Goal: Transaction & Acquisition: Book appointment/travel/reservation

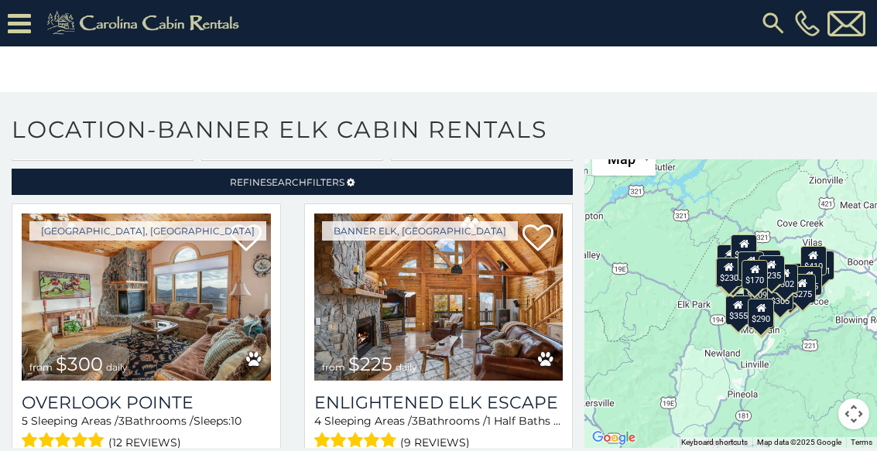
scroll to position [69, 0]
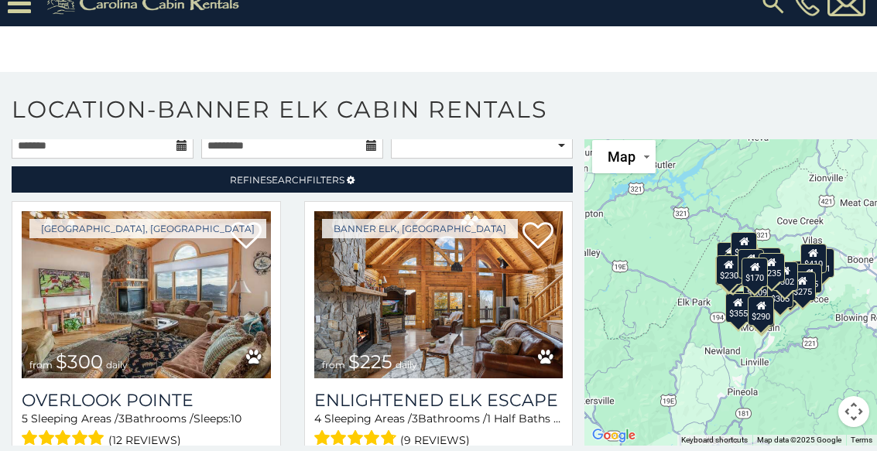
click at [569, 166] on link "Refine Search Filters" at bounding box center [292, 179] width 561 height 26
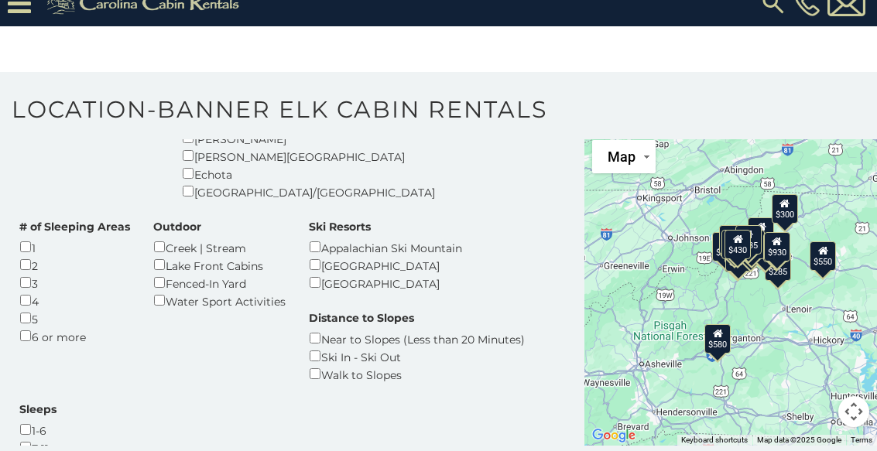
scroll to position [404, 0]
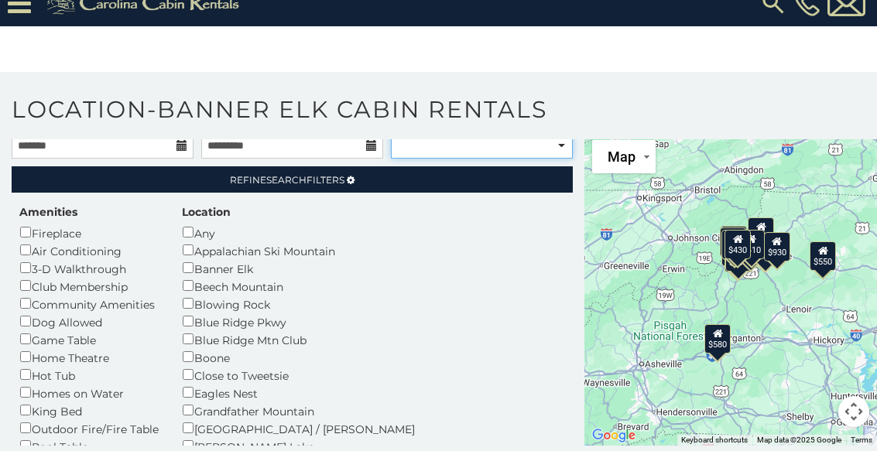
click at [564, 152] on select "**********" at bounding box center [482, 145] width 182 height 26
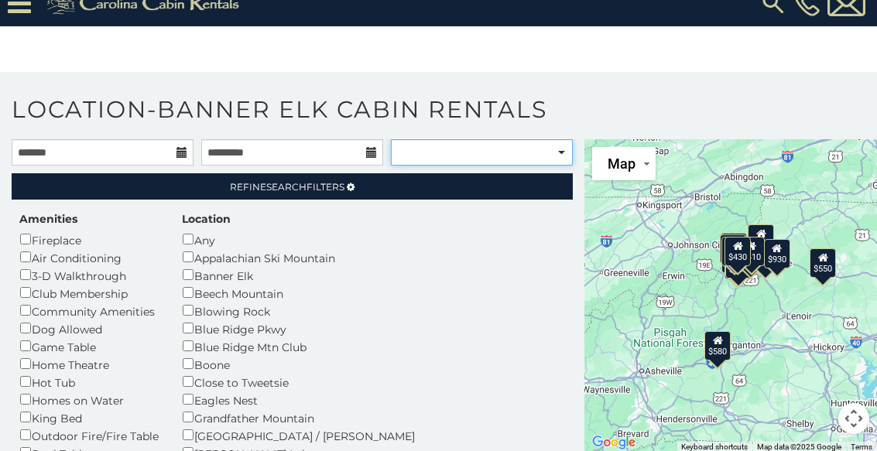
select select "**********"
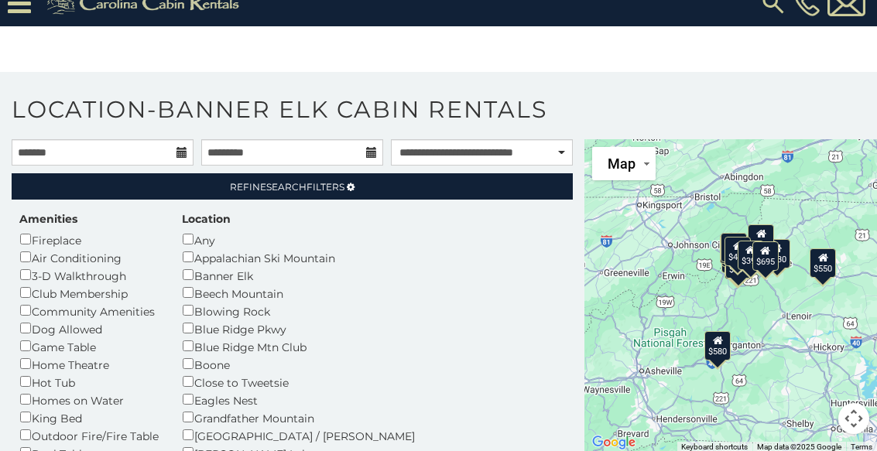
click at [296, 186] on span "Search" at bounding box center [286, 187] width 40 height 12
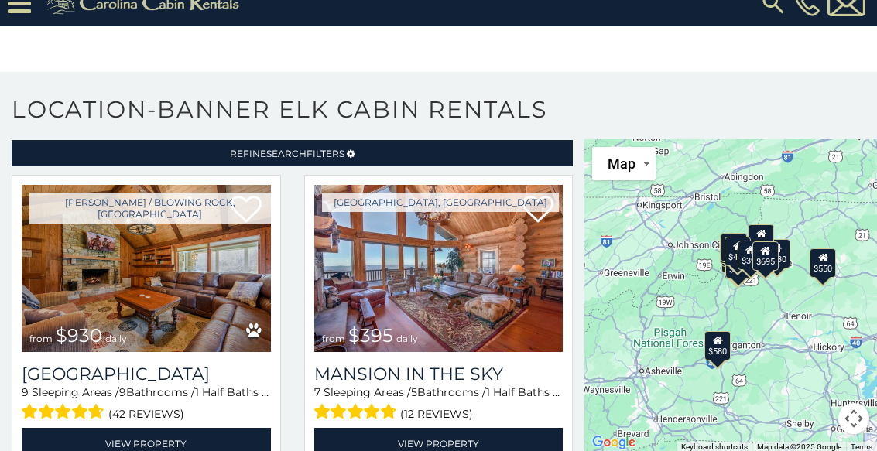
scroll to position [29, 0]
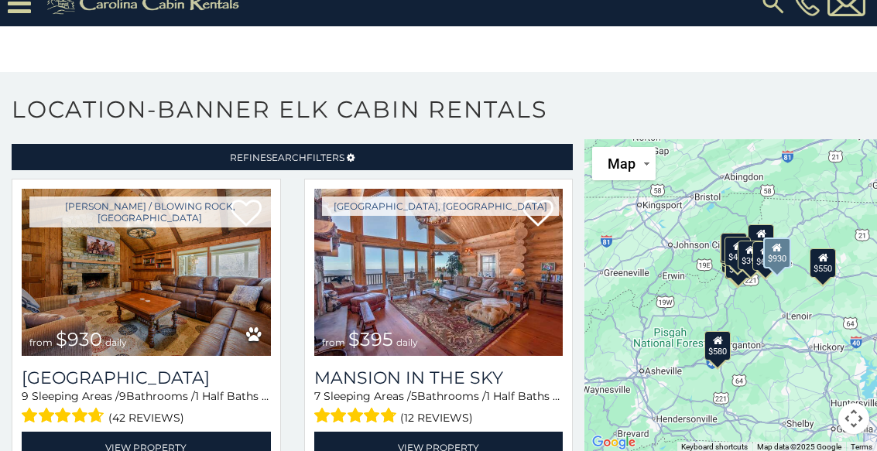
click at [221, 350] on img at bounding box center [146, 272] width 249 height 167
click at [207, 383] on h3 "[GEOGRAPHIC_DATA]" at bounding box center [146, 377] width 249 height 21
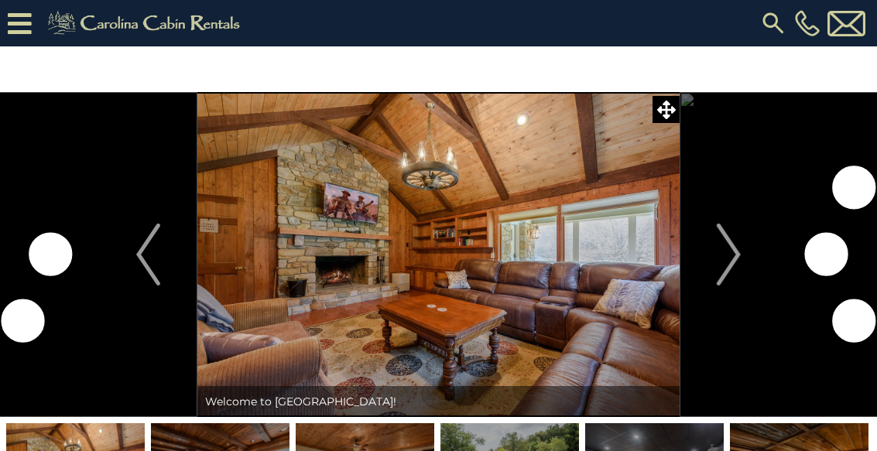
click at [728, 266] on img "Next" at bounding box center [727, 255] width 23 height 62
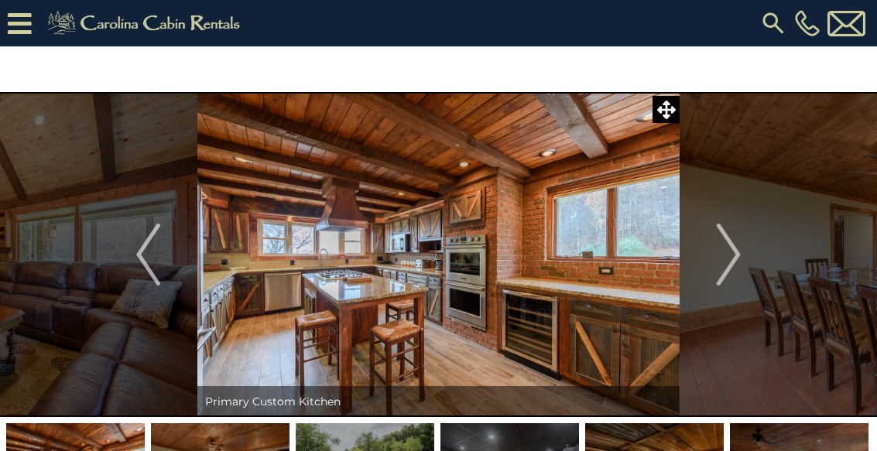
click at [734, 270] on img "Next" at bounding box center [727, 255] width 23 height 62
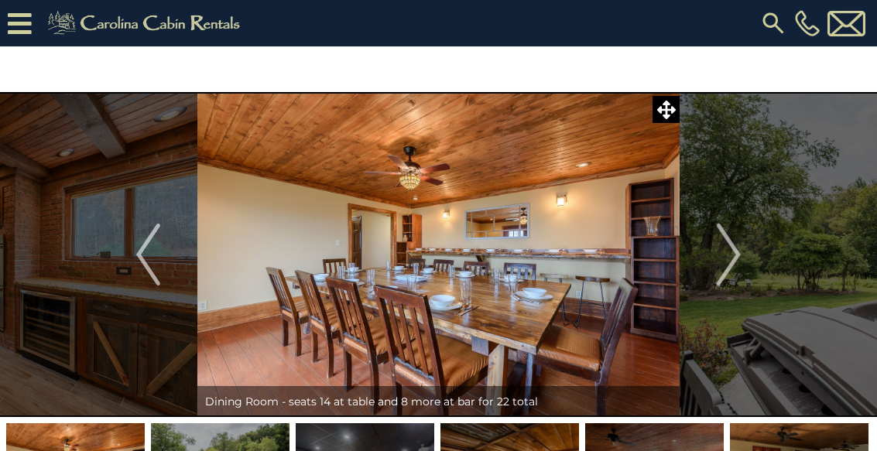
click at [732, 258] on img "Next" at bounding box center [727, 255] width 23 height 62
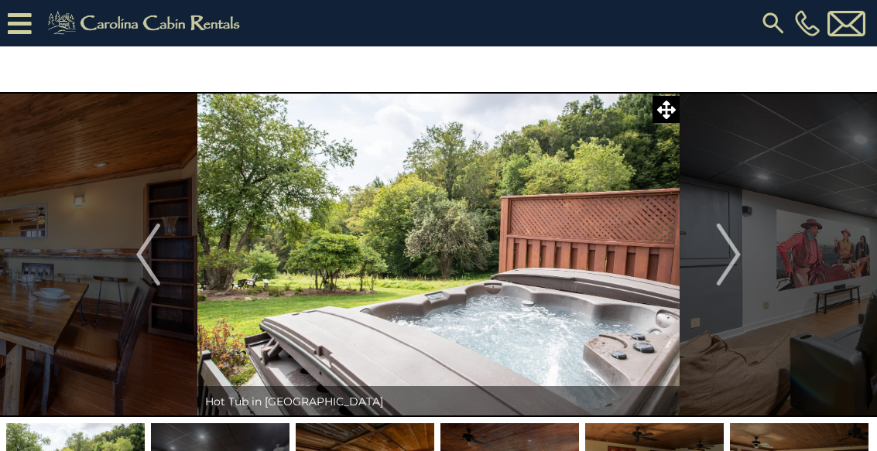
click at [720, 264] on img "Next" at bounding box center [727, 255] width 23 height 62
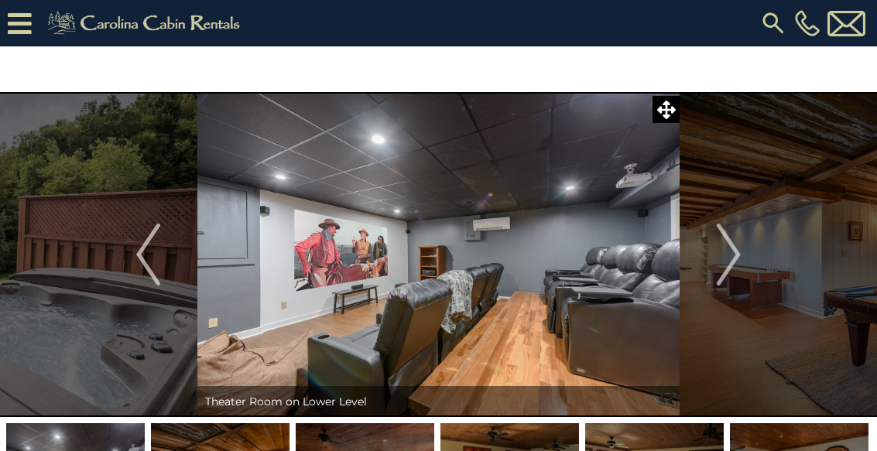
click at [724, 267] on img "Next" at bounding box center [727, 255] width 23 height 62
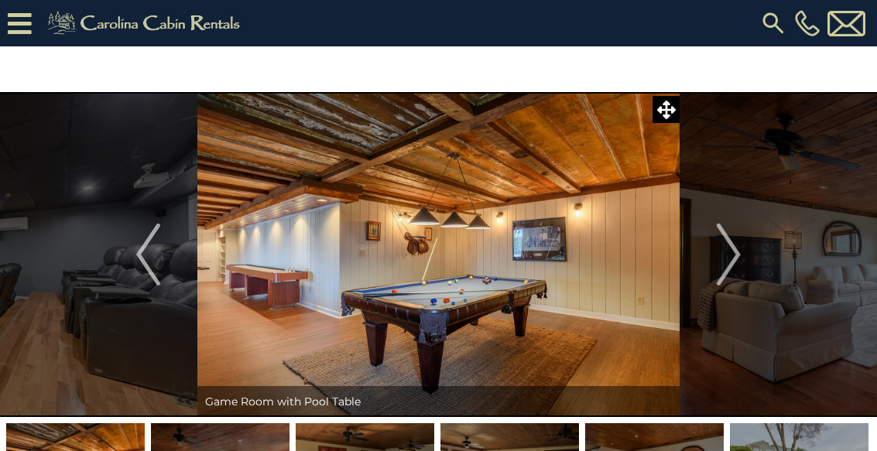
click at [725, 268] on img "Next" at bounding box center [727, 255] width 23 height 62
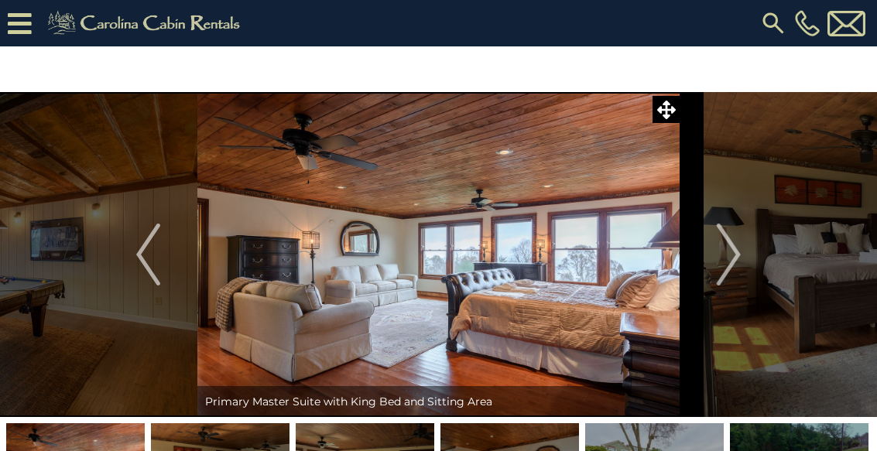
click at [736, 264] on img "Next" at bounding box center [727, 255] width 23 height 62
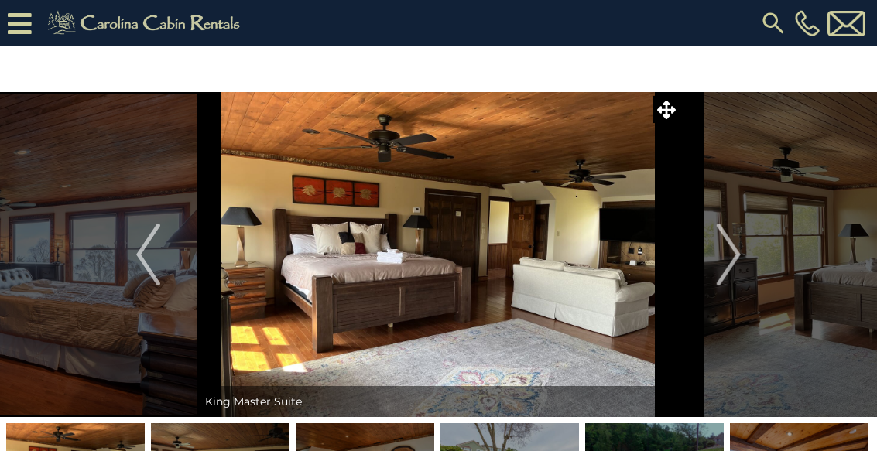
click at [733, 263] on img "Next" at bounding box center [727, 255] width 23 height 62
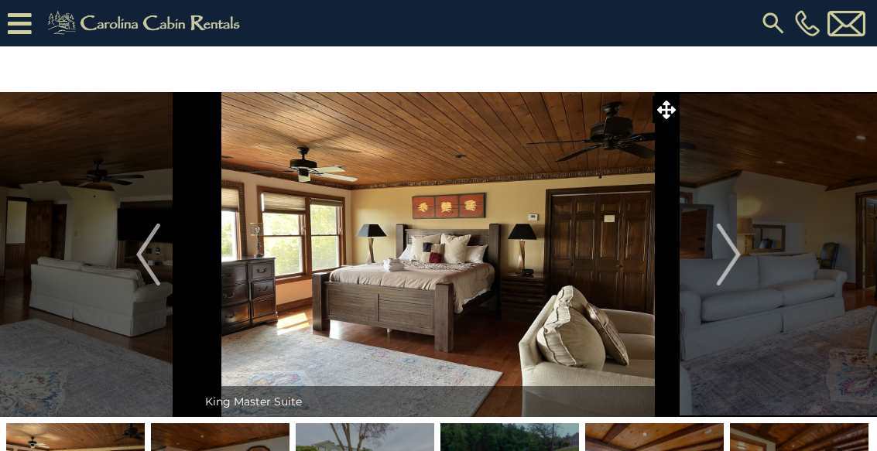
click at [726, 275] on img "Next" at bounding box center [727, 255] width 23 height 62
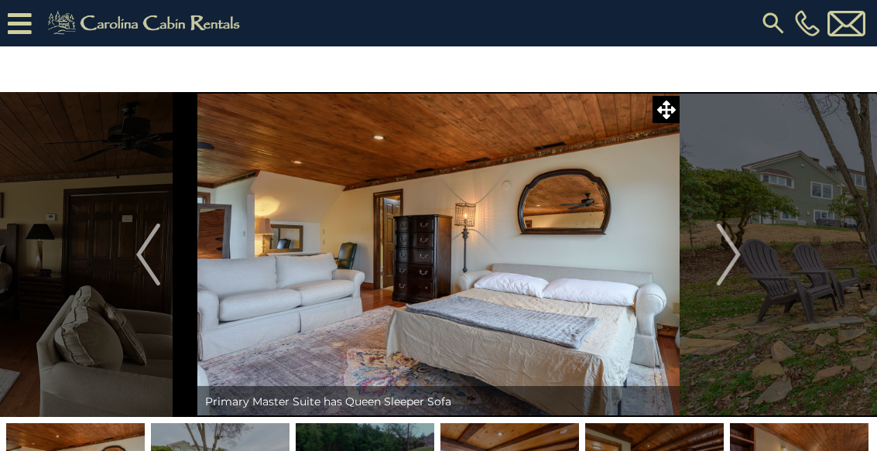
click at [729, 267] on img "Next" at bounding box center [727, 255] width 23 height 62
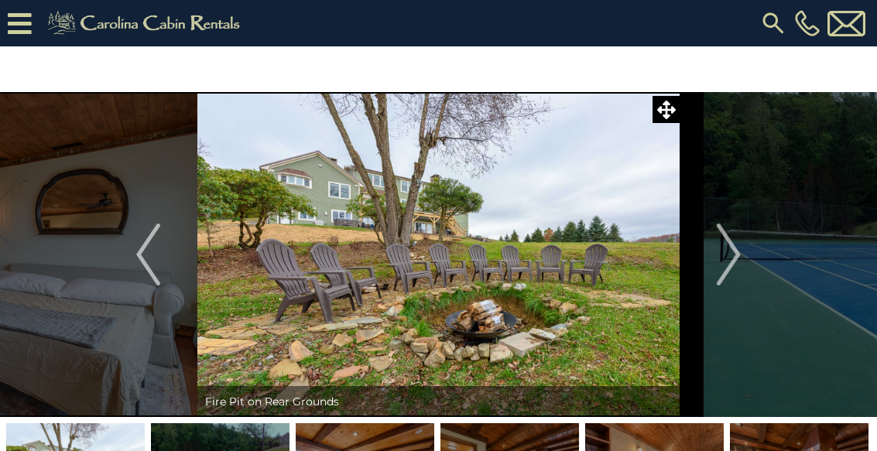
click at [732, 266] on img "Next" at bounding box center [727, 255] width 23 height 62
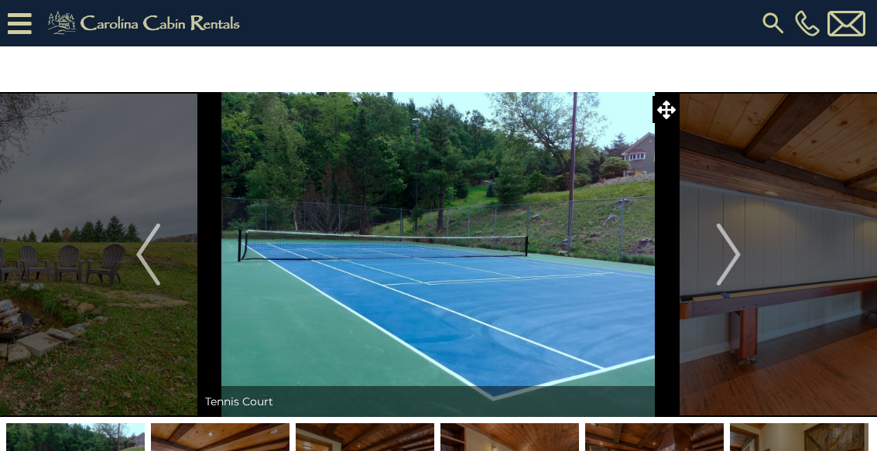
click at [733, 263] on img "Next" at bounding box center [727, 255] width 23 height 62
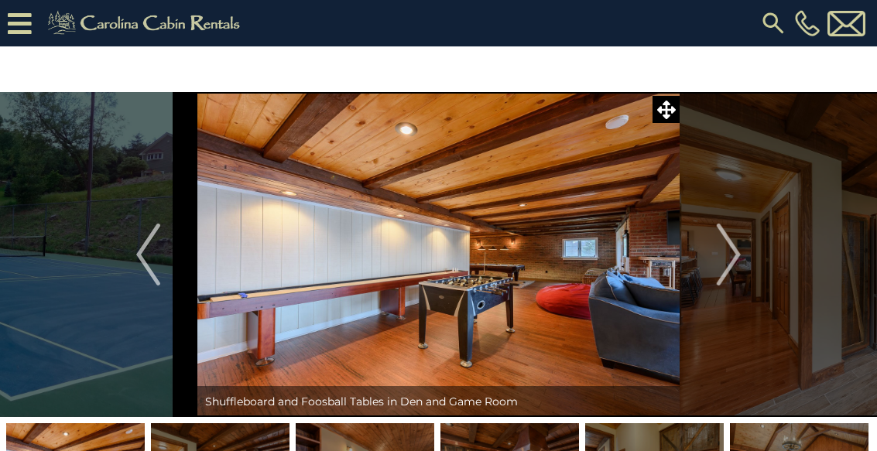
click at [730, 267] on img "Next" at bounding box center [727, 255] width 23 height 62
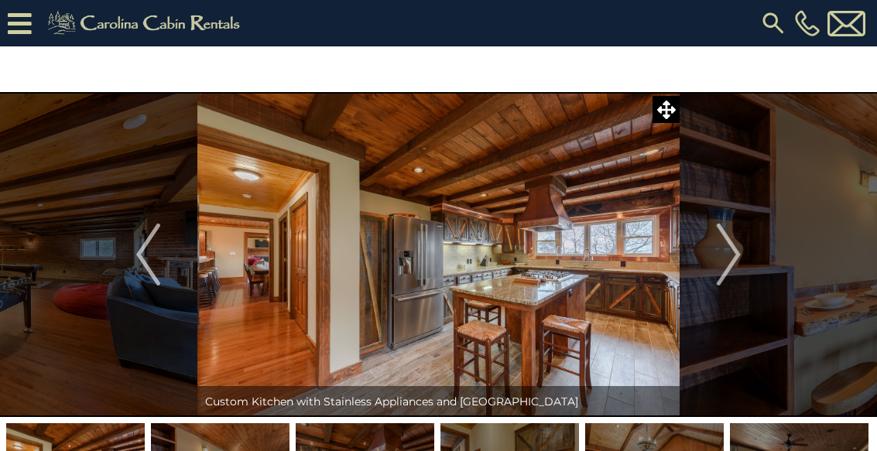
click at [728, 265] on img "Next" at bounding box center [727, 255] width 23 height 62
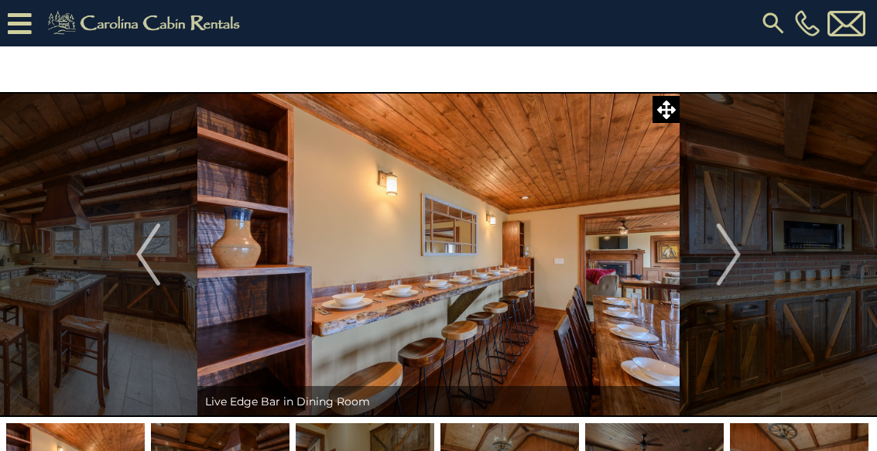
click at [735, 261] on img "Next" at bounding box center [727, 255] width 23 height 62
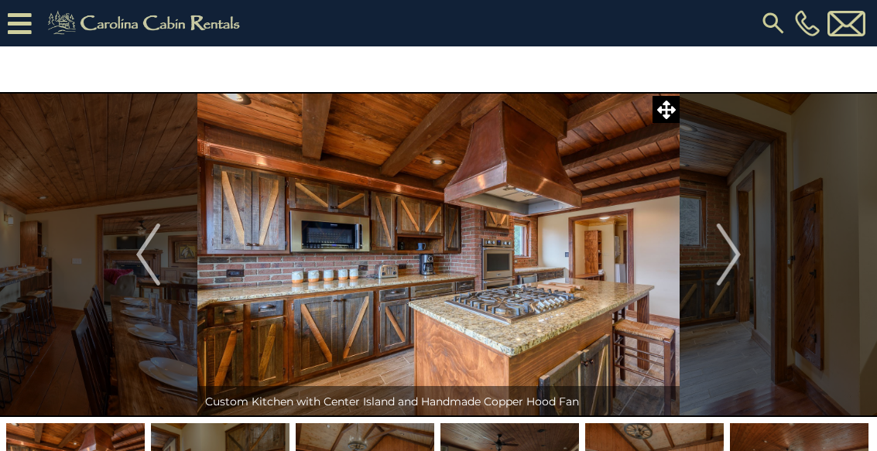
click at [734, 268] on img "Next" at bounding box center [727, 255] width 23 height 62
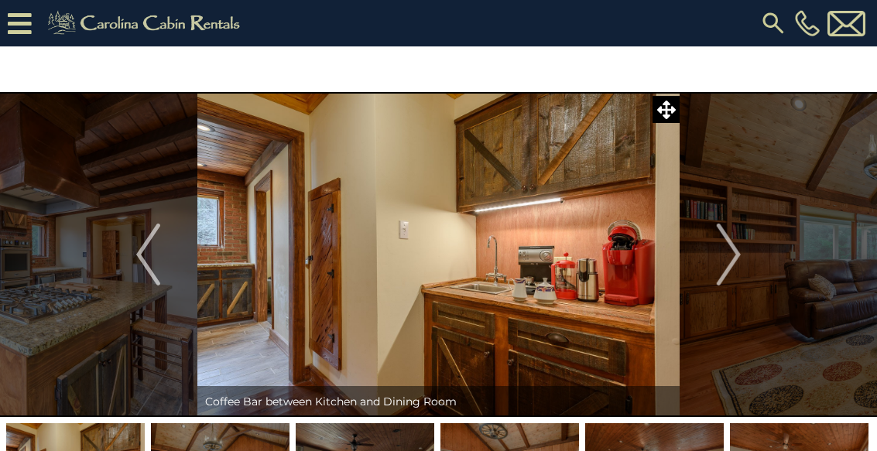
click at [744, 279] on button "Next" at bounding box center [728, 254] width 98 height 325
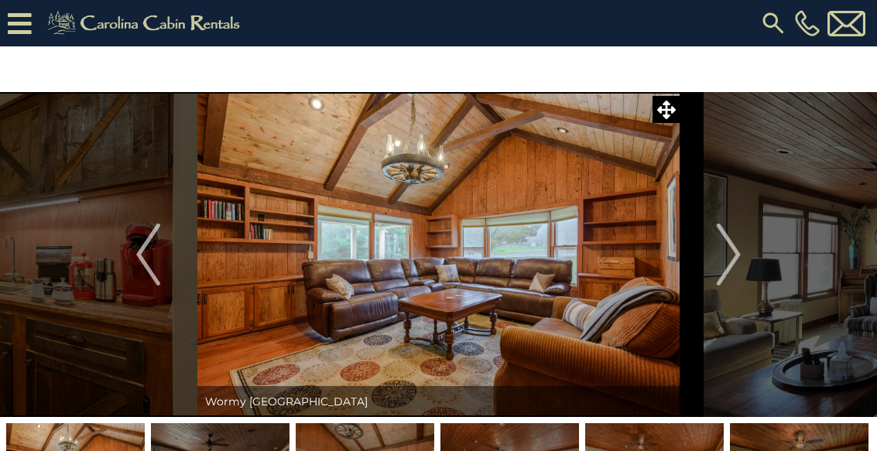
click at [737, 265] on img "Next" at bounding box center [727, 255] width 23 height 62
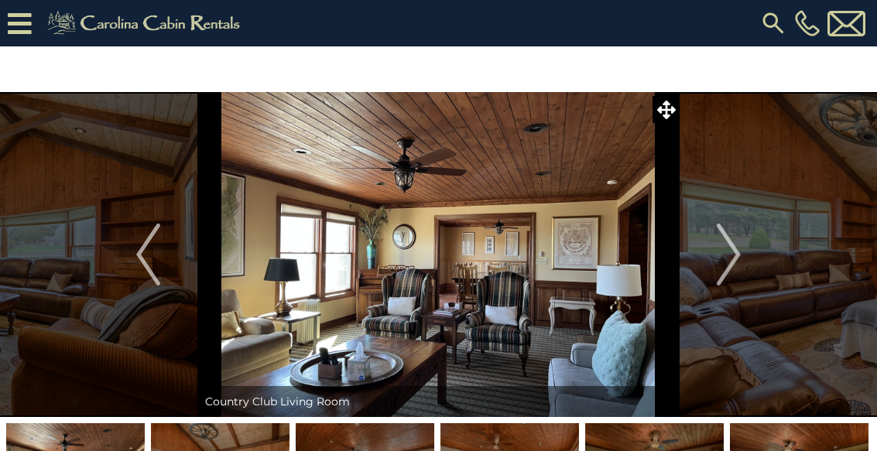
click at [737, 273] on img "Next" at bounding box center [727, 255] width 23 height 62
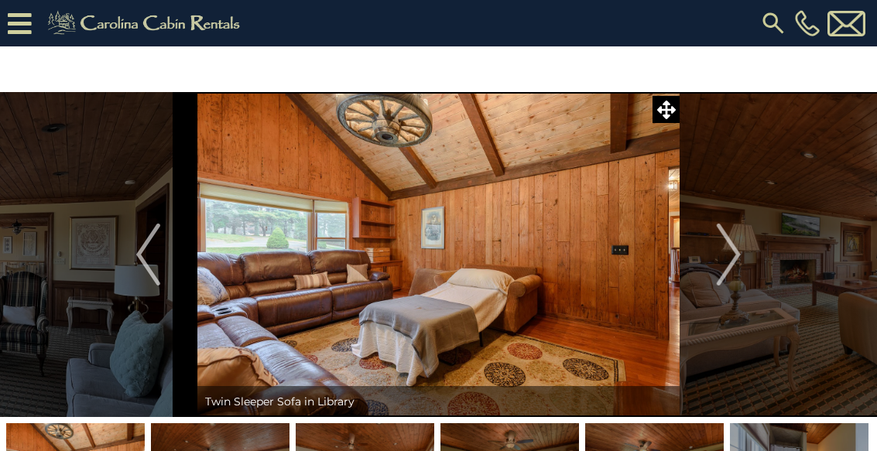
click at [733, 258] on img "Next" at bounding box center [727, 255] width 23 height 62
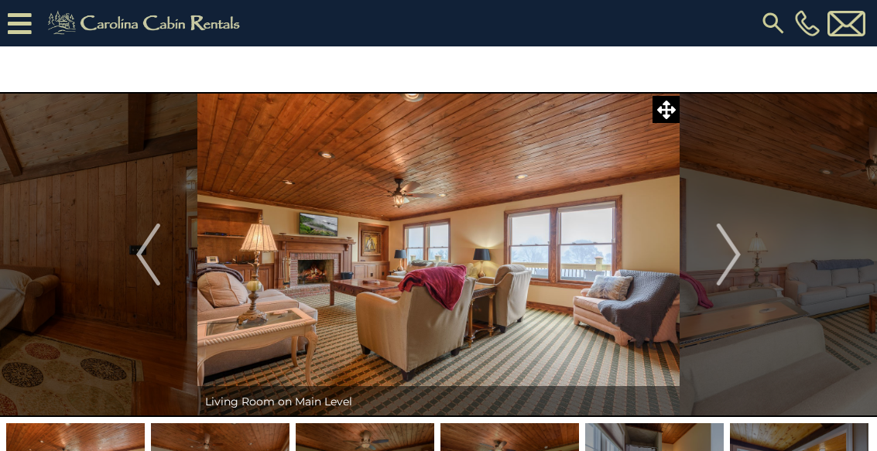
click at [742, 260] on button "Next" at bounding box center [728, 254] width 98 height 325
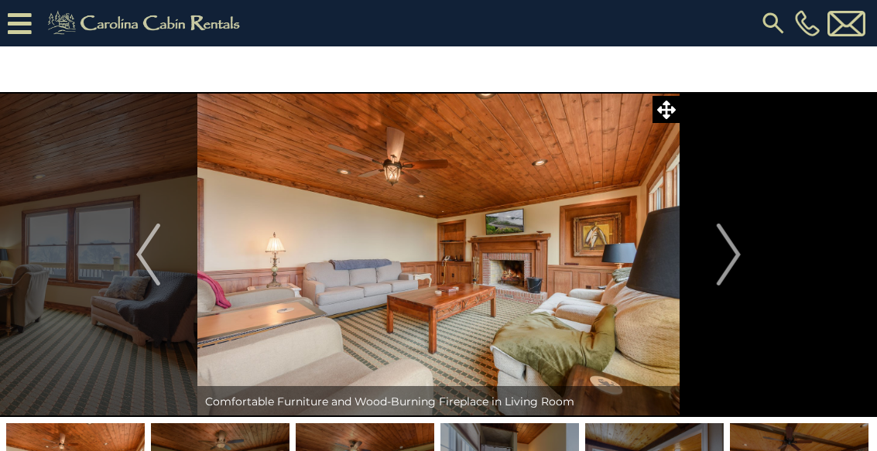
click at [741, 268] on button "Next" at bounding box center [728, 254] width 98 height 325
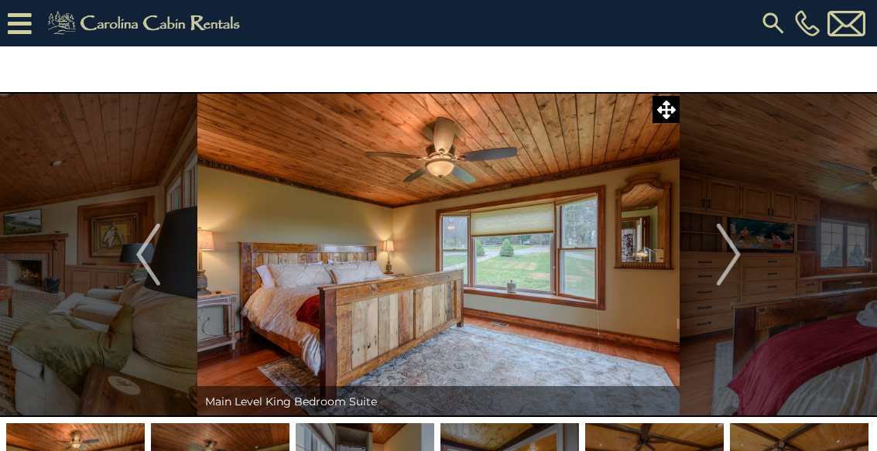
click at [737, 268] on img "Next" at bounding box center [727, 255] width 23 height 62
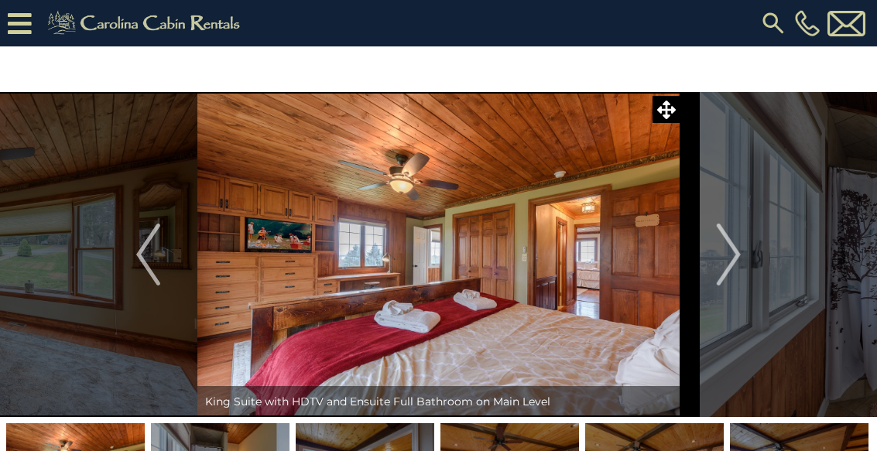
click at [742, 272] on button "Next" at bounding box center [728, 254] width 98 height 325
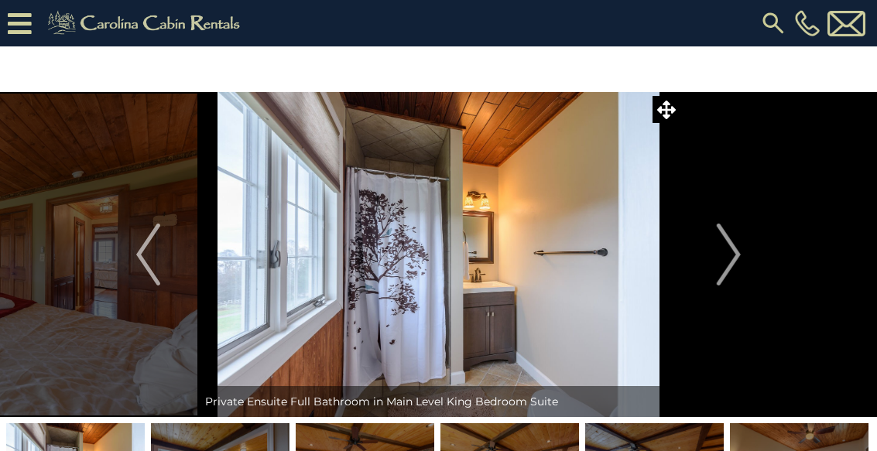
click at [743, 268] on button "Next" at bounding box center [728, 254] width 98 height 325
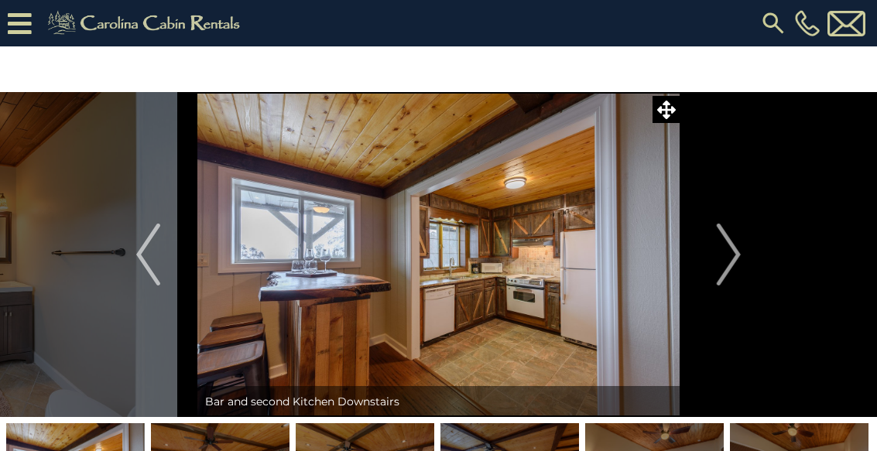
click at [735, 275] on img "Next" at bounding box center [727, 255] width 23 height 62
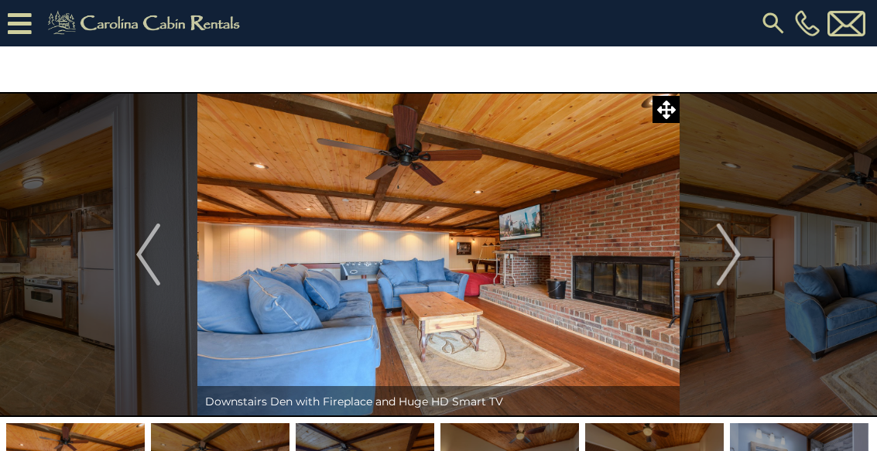
click at [733, 275] on img "Next" at bounding box center [727, 255] width 23 height 62
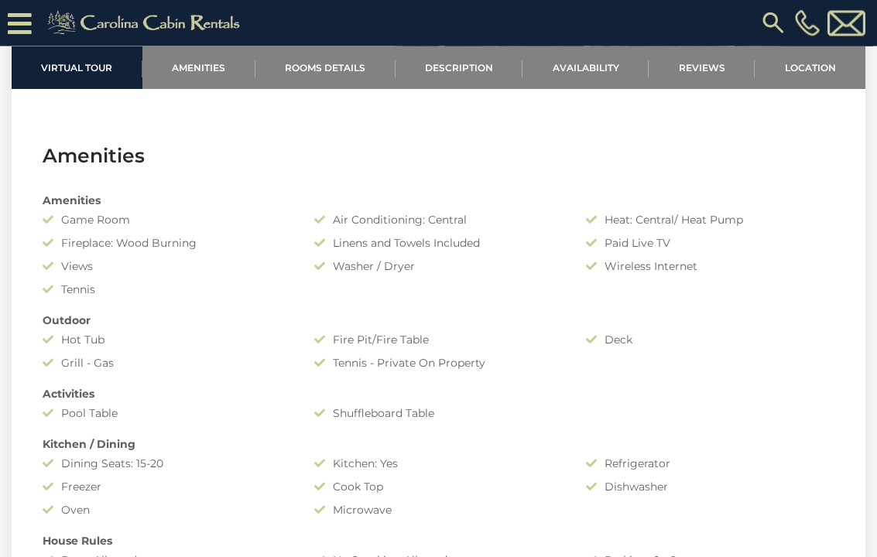
scroll to position [969, 0]
click at [813, 326] on div "Outdoor" at bounding box center [438, 320] width 815 height 15
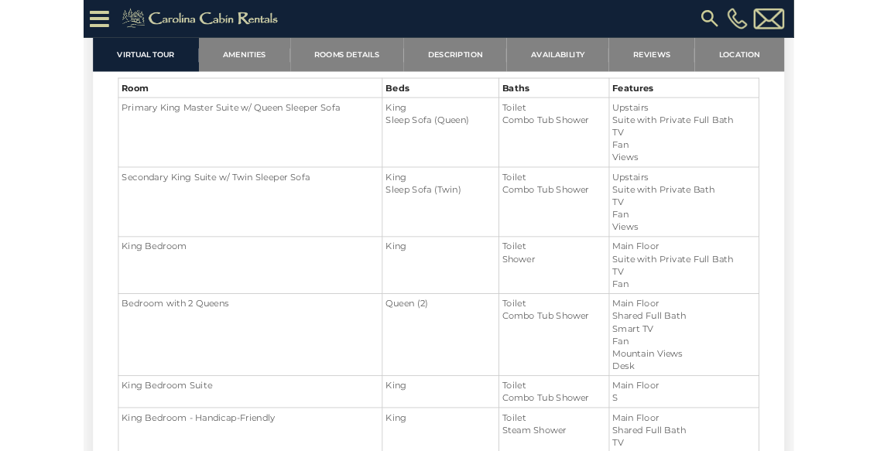
scroll to position [1719, 0]
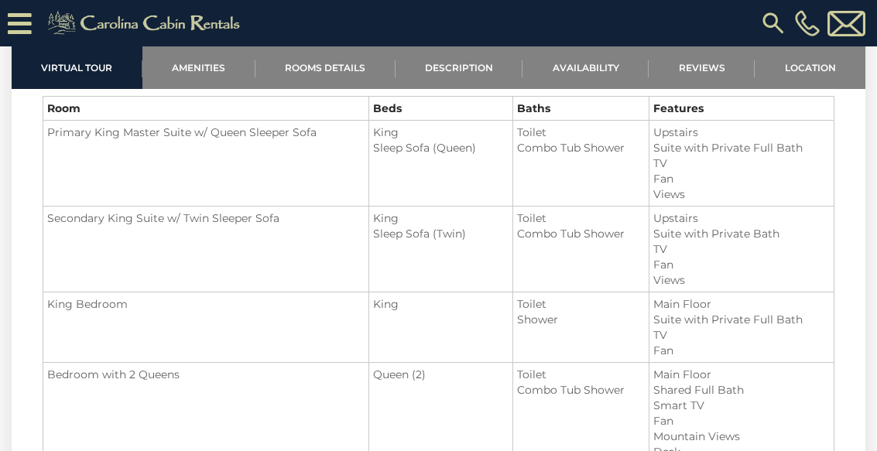
click at [836, 302] on section "Room Details Room Beds Baths Features Primary King Master Suite w/ Queen Sleepe…" at bounding box center [438, 438] width 853 height 817
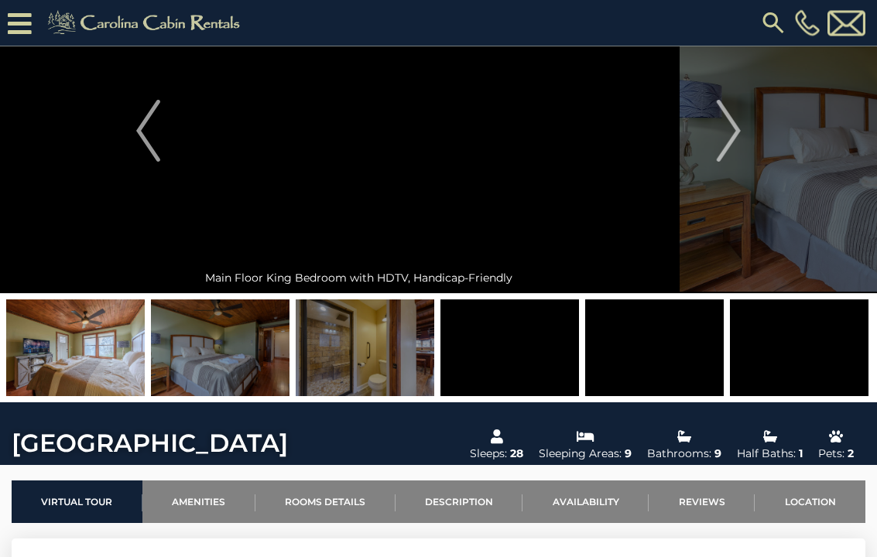
scroll to position [84, 0]
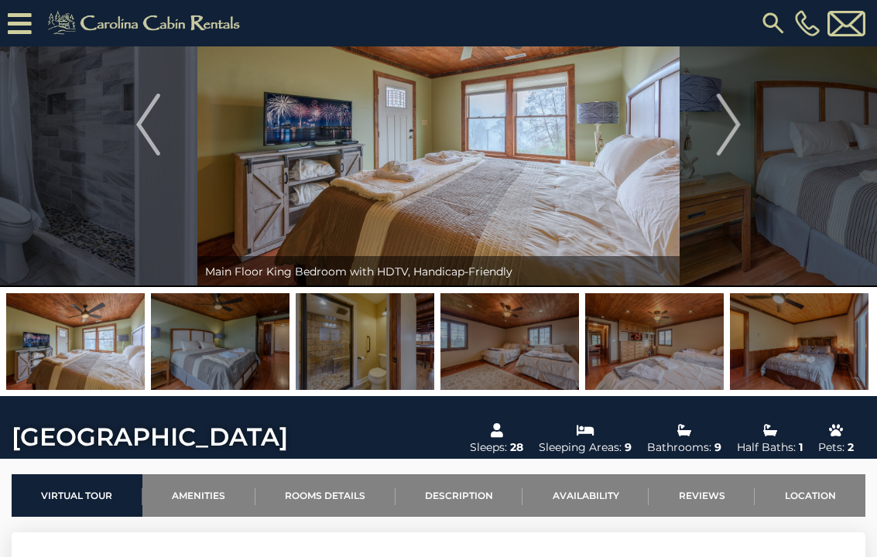
click at [829, 341] on img at bounding box center [799, 341] width 138 height 97
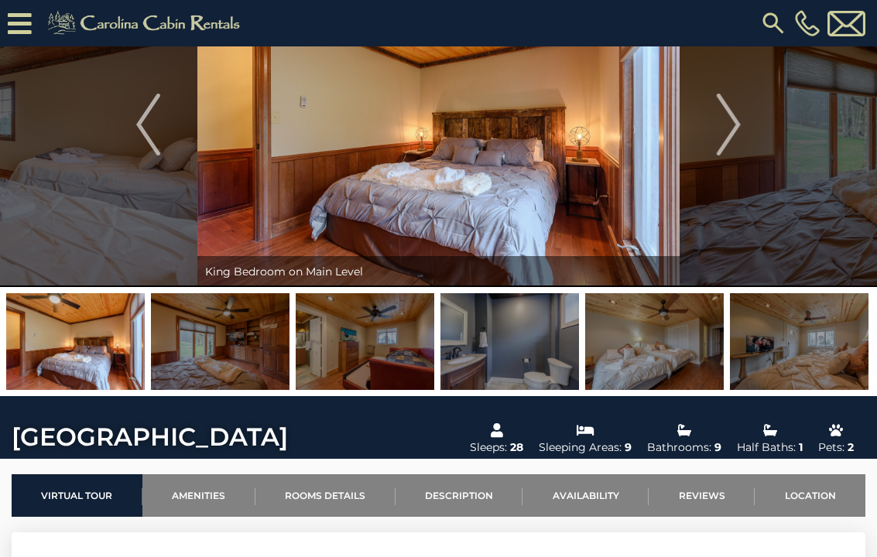
click at [839, 361] on img at bounding box center [799, 341] width 138 height 97
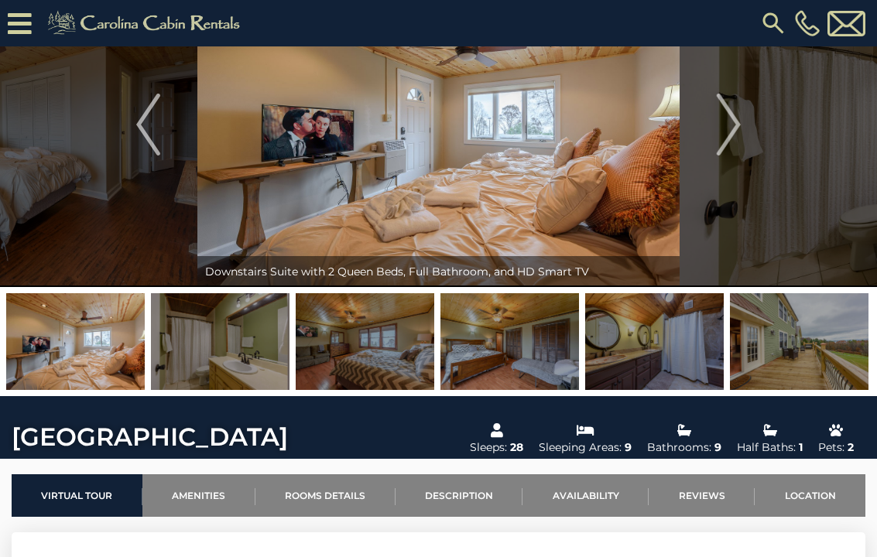
click at [830, 354] on img at bounding box center [799, 341] width 138 height 97
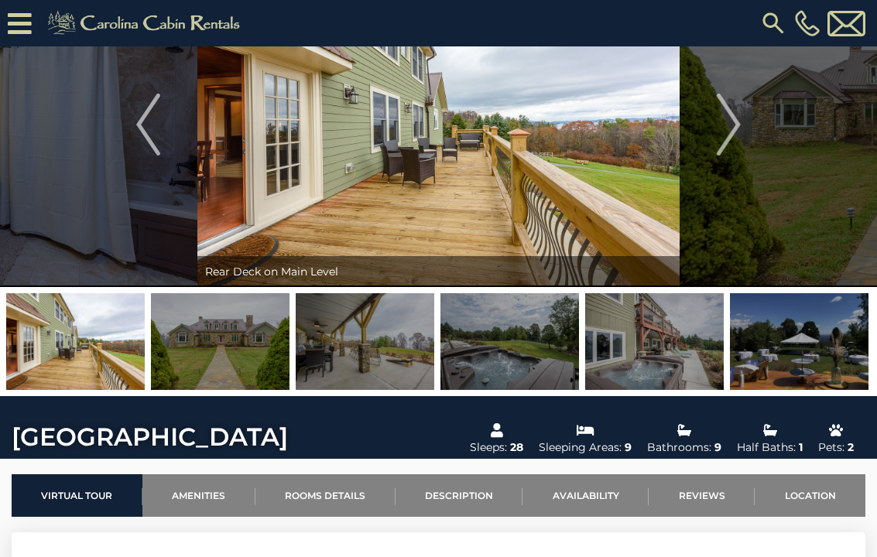
click at [233, 358] on img at bounding box center [220, 341] width 138 height 97
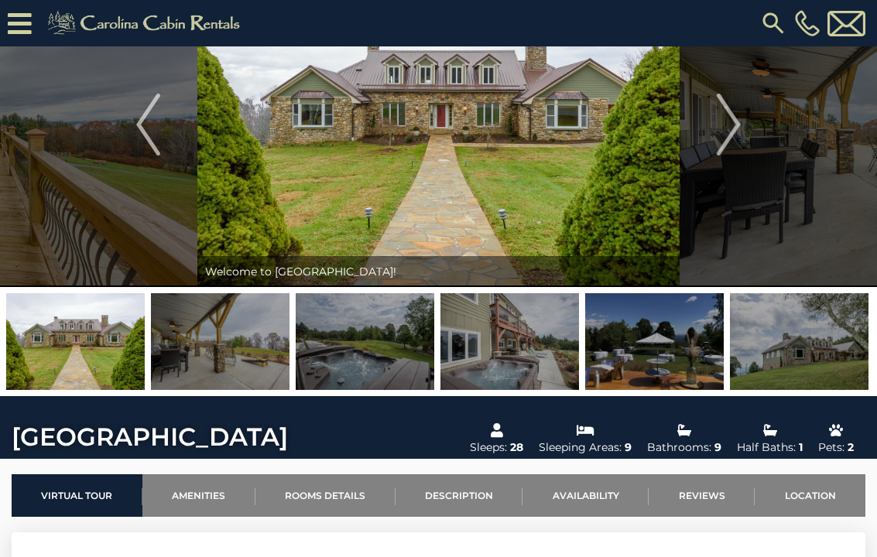
click at [737, 135] on img "Next" at bounding box center [727, 125] width 23 height 62
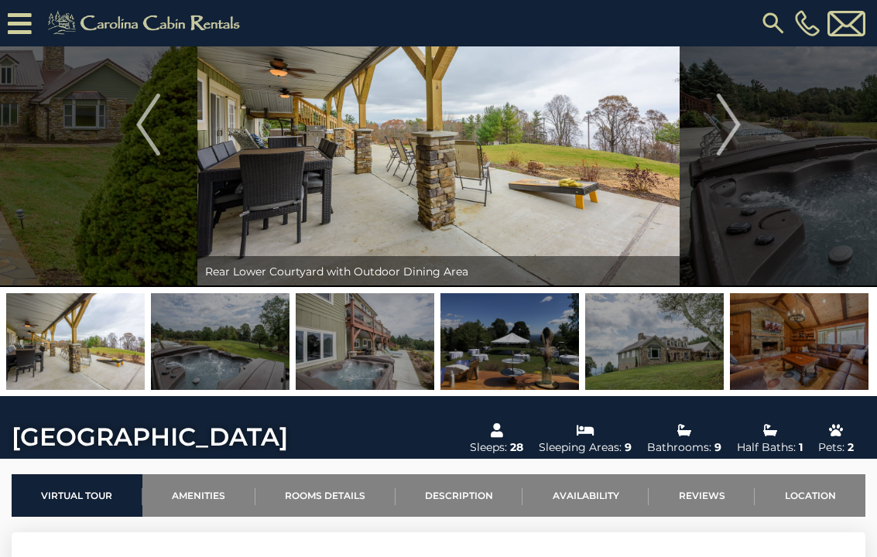
click at [733, 135] on img "Next" at bounding box center [727, 125] width 23 height 62
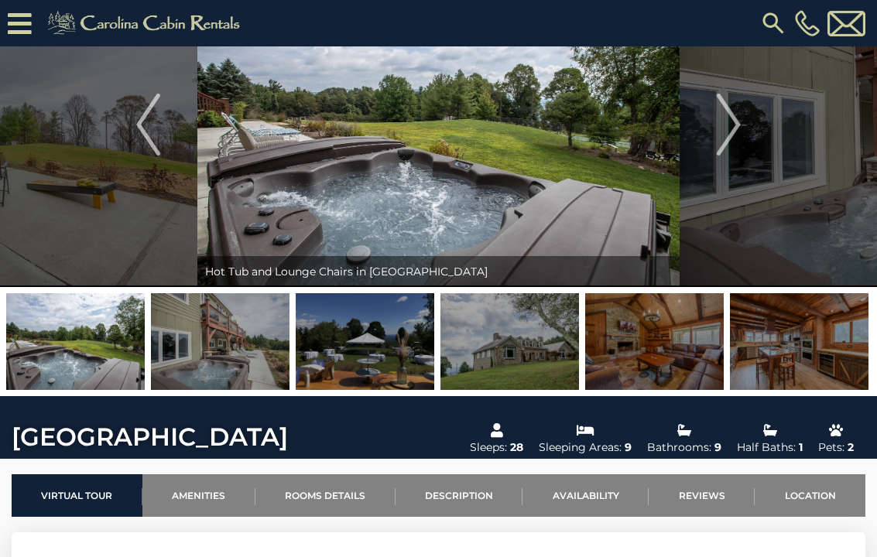
click at [733, 135] on img "Next" at bounding box center [727, 125] width 23 height 62
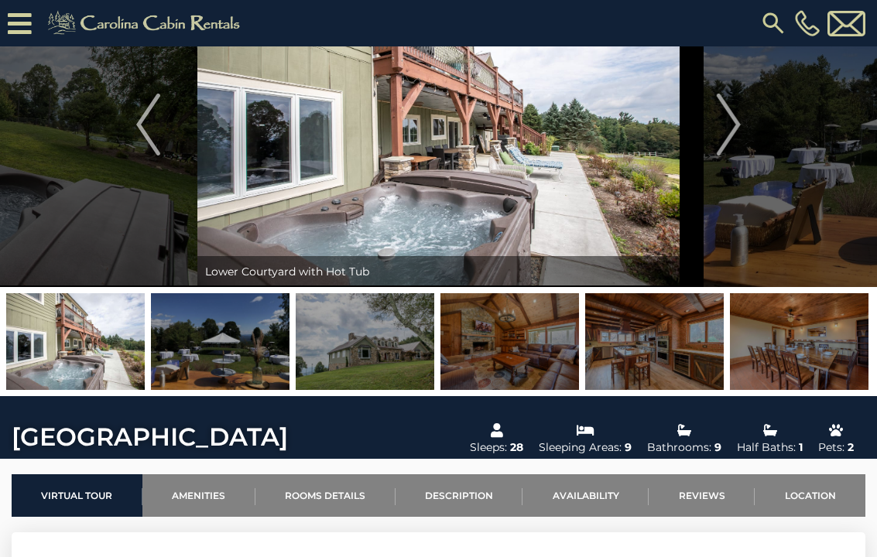
click at [727, 140] on img "Next" at bounding box center [727, 125] width 23 height 62
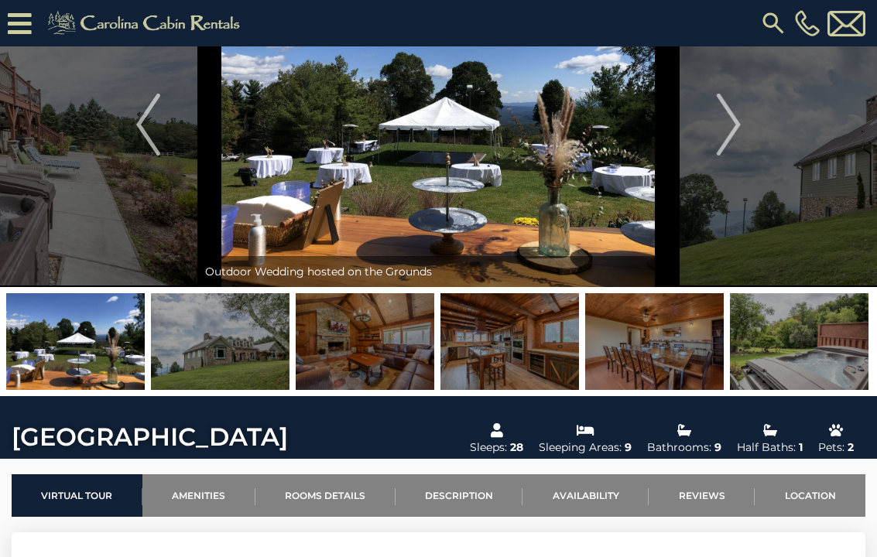
click at [727, 135] on img "Next" at bounding box center [727, 125] width 23 height 62
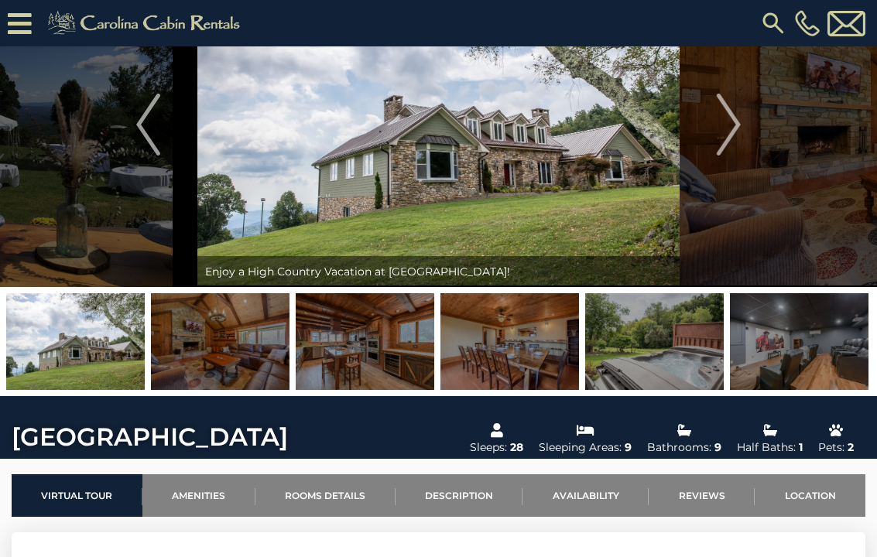
click at [734, 136] on img "Next" at bounding box center [727, 125] width 23 height 62
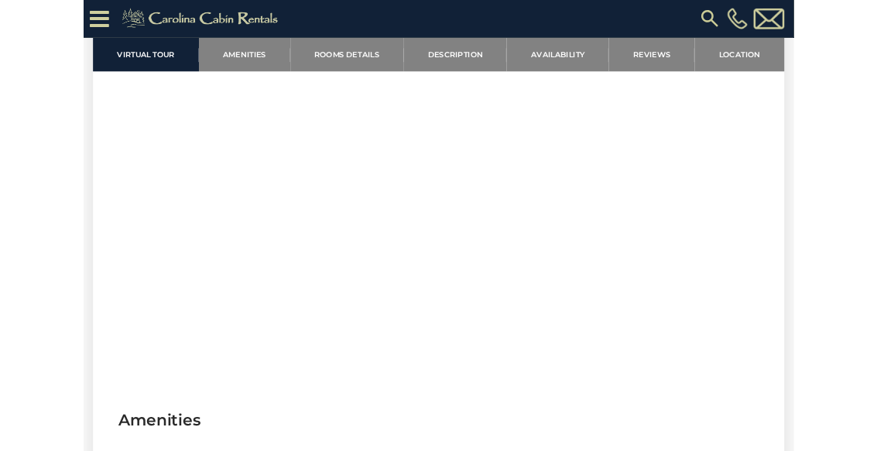
scroll to position [650, 0]
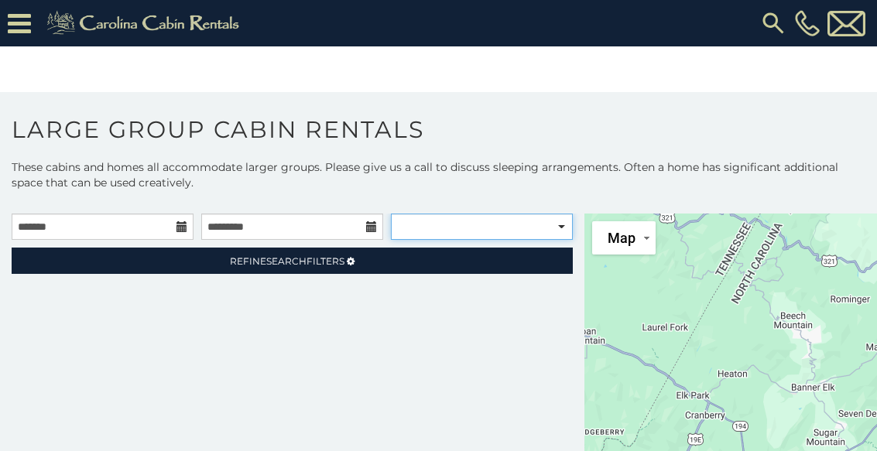
click at [566, 234] on select "**********" at bounding box center [482, 227] width 182 height 26
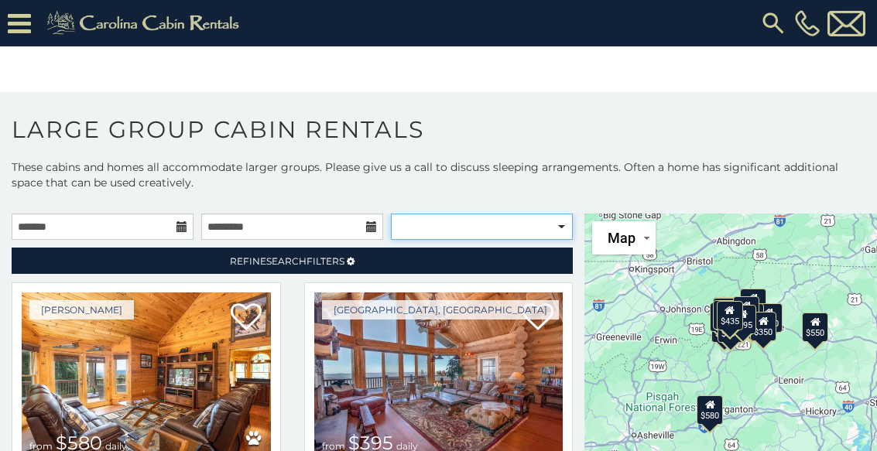
select select "**********"
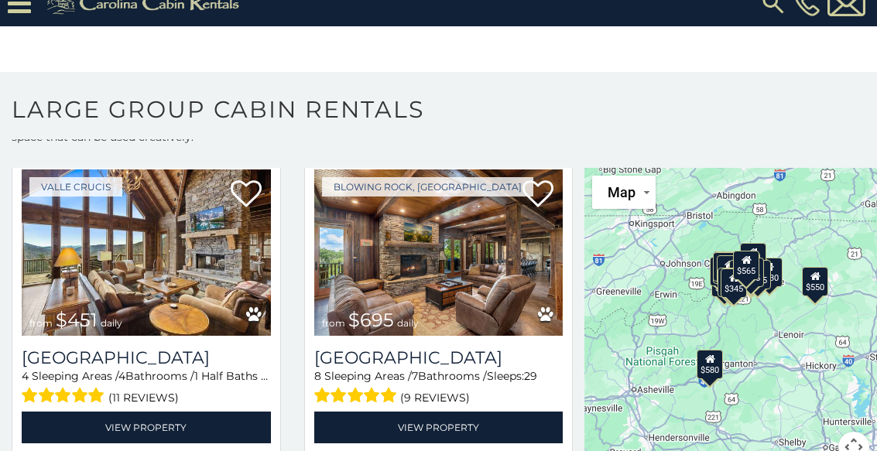
scroll to position [2896, 0]
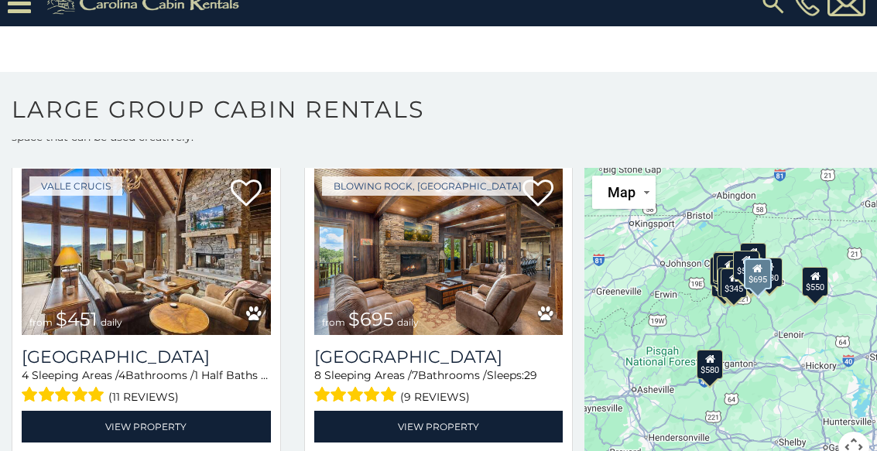
click at [481, 365] on h3 "[GEOGRAPHIC_DATA]" at bounding box center [438, 357] width 249 height 21
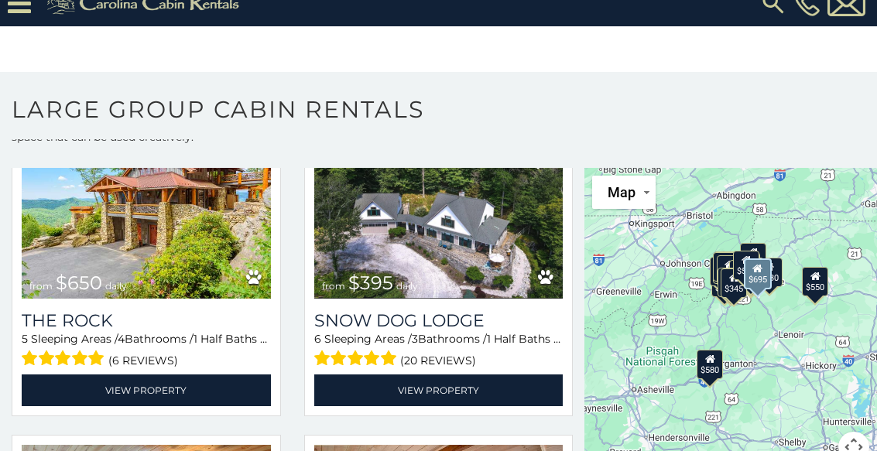
scroll to position [3247, 0]
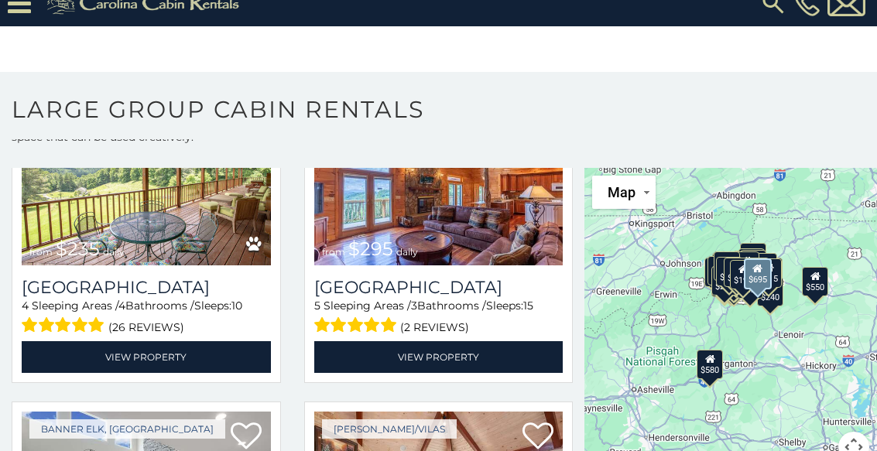
scroll to position [7662, 0]
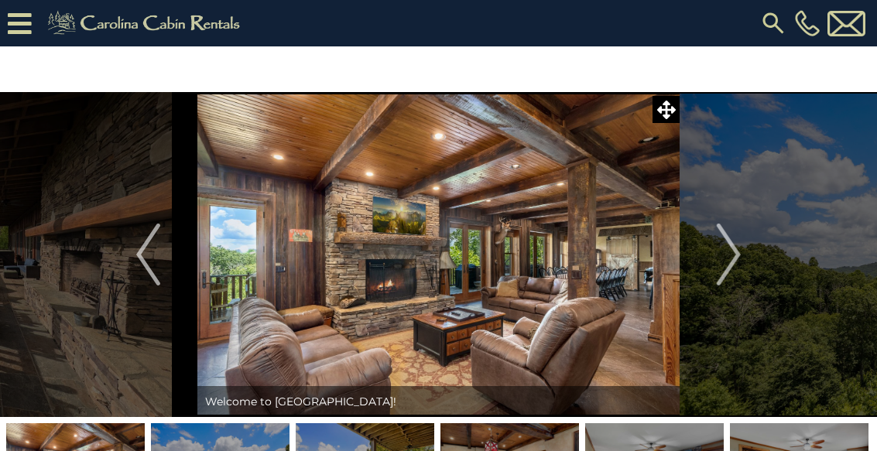
click at [723, 264] on img "Next" at bounding box center [727, 255] width 23 height 62
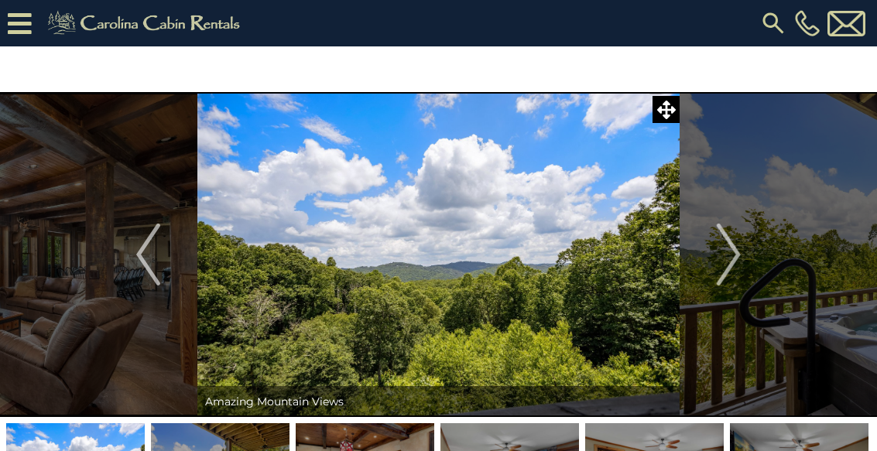
click at [732, 265] on img "Next" at bounding box center [727, 255] width 23 height 62
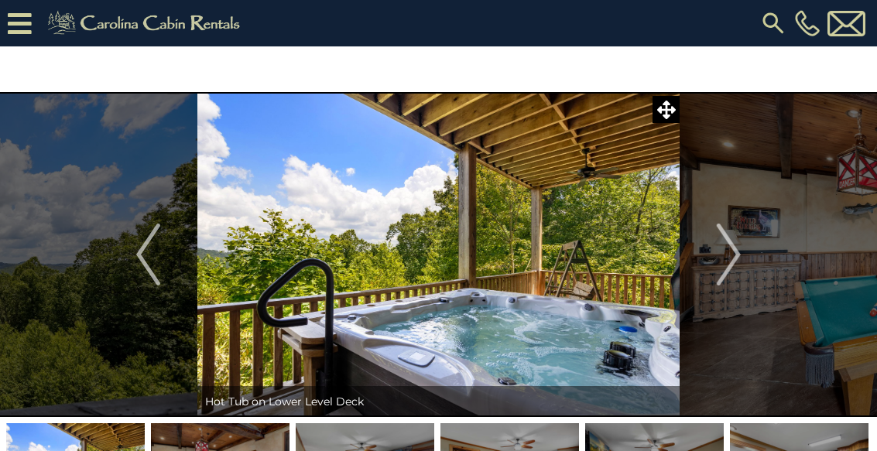
click at [732, 262] on img "Next" at bounding box center [727, 255] width 23 height 62
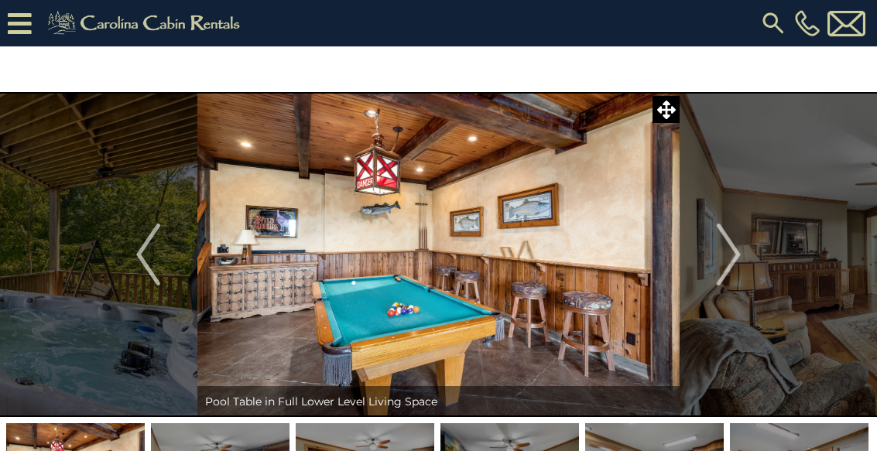
click at [733, 262] on img "Next" at bounding box center [727, 255] width 23 height 62
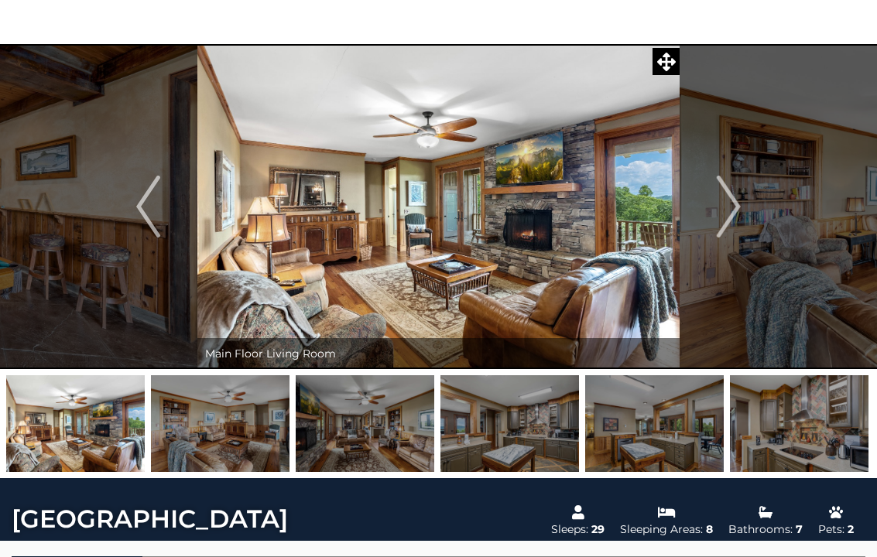
scroll to position [48, 0]
click at [731, 217] on img "Next" at bounding box center [727, 207] width 23 height 62
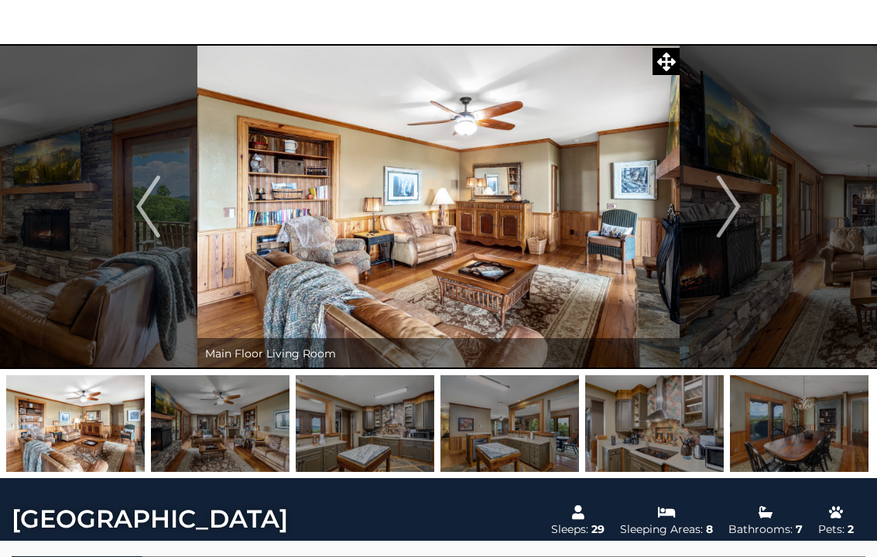
click at [722, 224] on img "Next" at bounding box center [727, 207] width 23 height 62
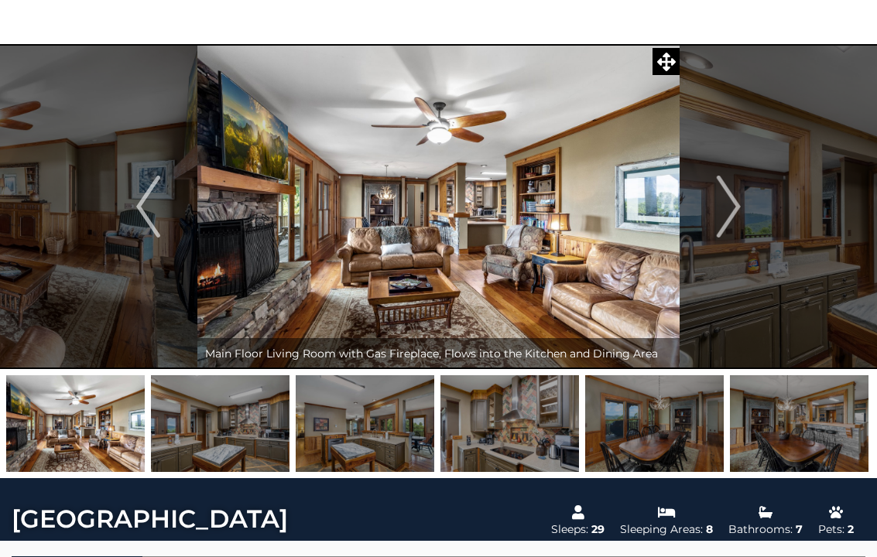
click at [733, 224] on img "Next" at bounding box center [727, 207] width 23 height 62
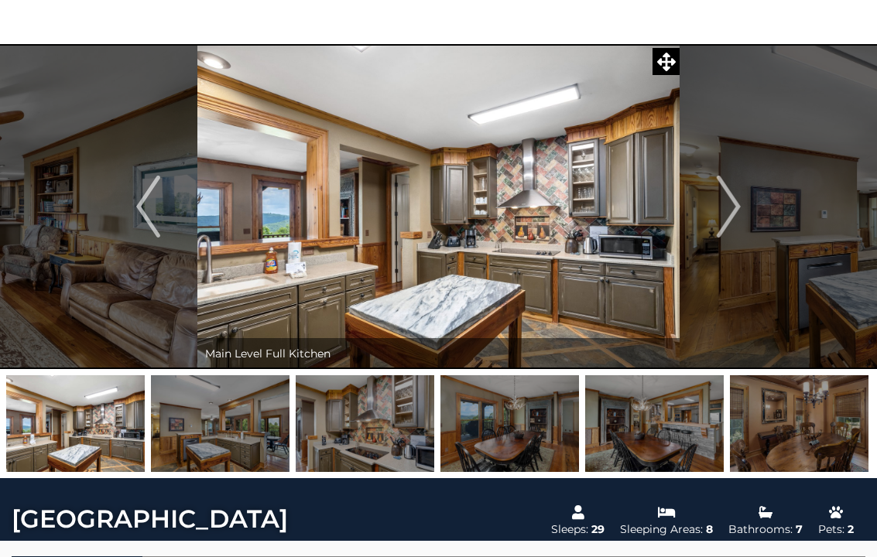
click at [737, 227] on img "Next" at bounding box center [727, 207] width 23 height 62
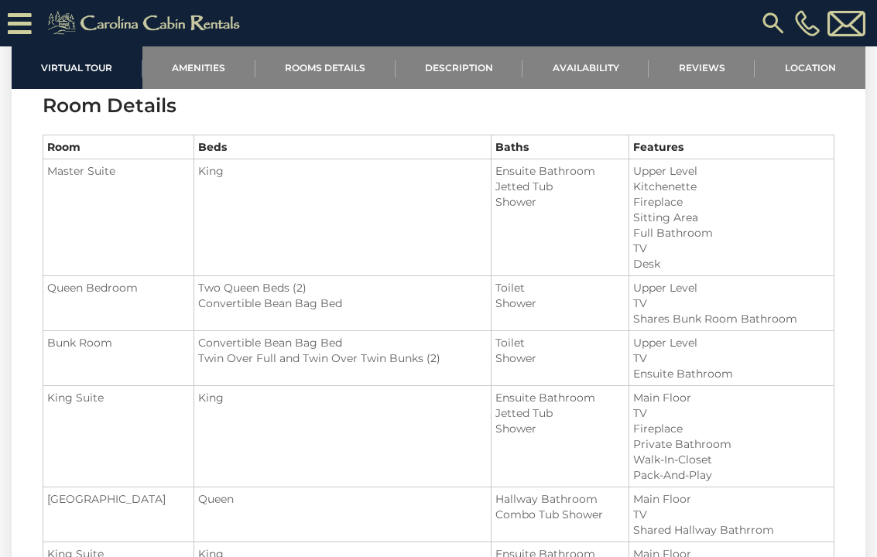
scroll to position [1714, 0]
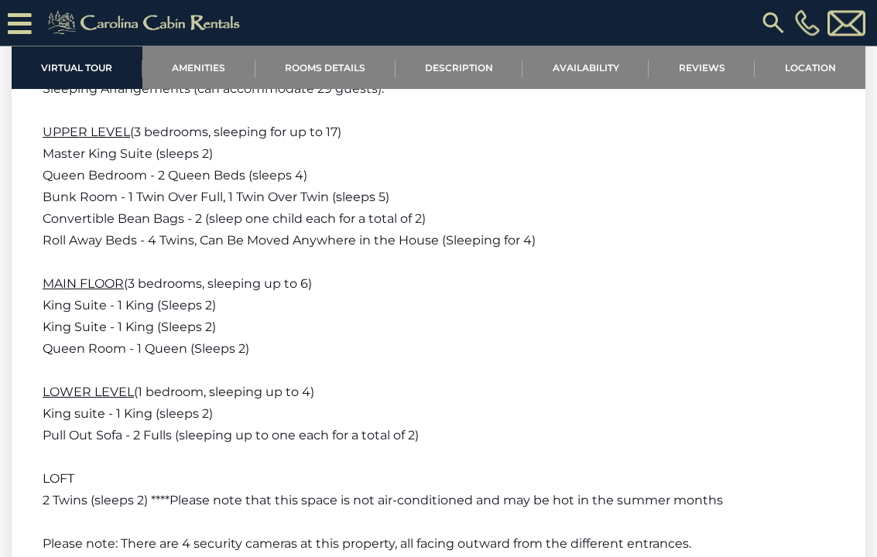
scroll to position [3511, 0]
click at [805, 364] on p at bounding box center [438, 371] width 791 height 22
click at [802, 367] on p at bounding box center [438, 371] width 791 height 22
click at [798, 363] on p at bounding box center [438, 371] width 791 height 22
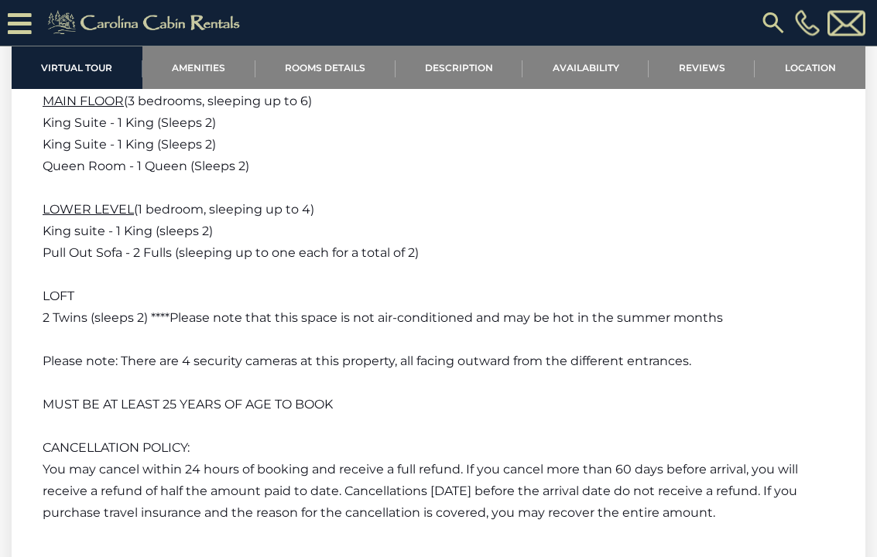
scroll to position [3694, 0]
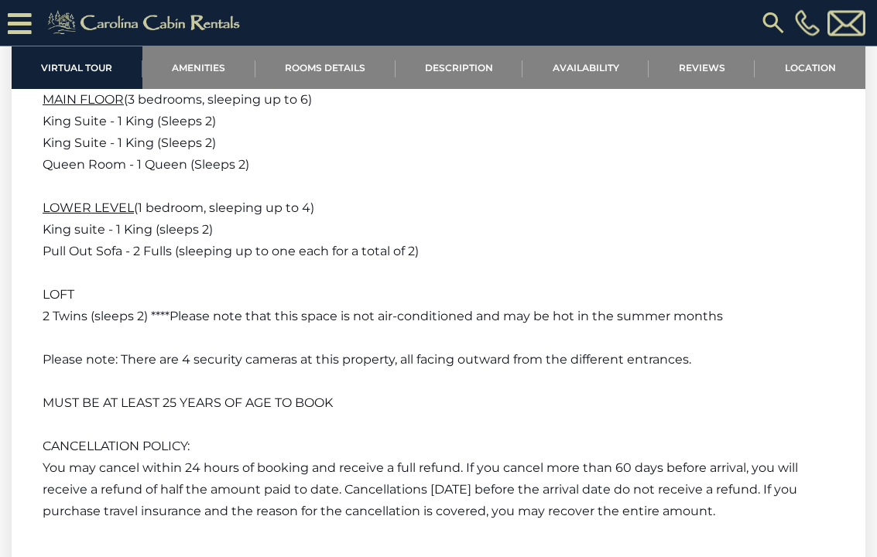
click at [778, 432] on p at bounding box center [438, 426] width 791 height 22
click at [790, 372] on p at bounding box center [438, 382] width 791 height 22
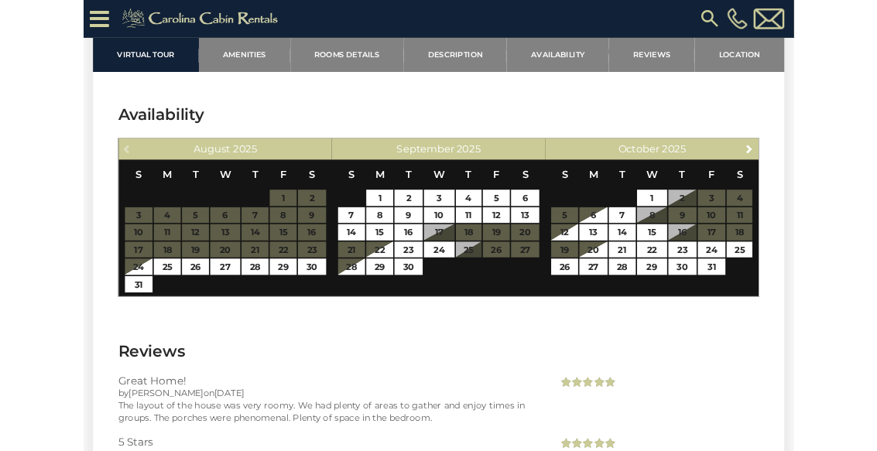
scroll to position [4132, 0]
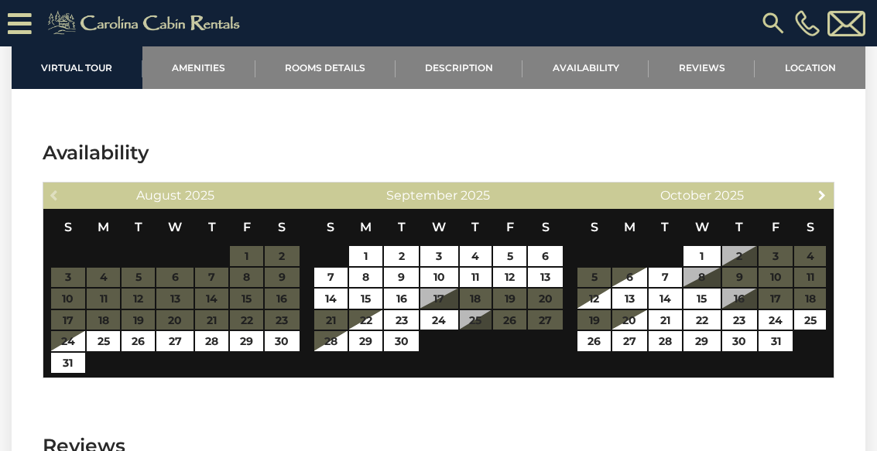
click at [819, 195] on span "Next" at bounding box center [821, 195] width 12 height 12
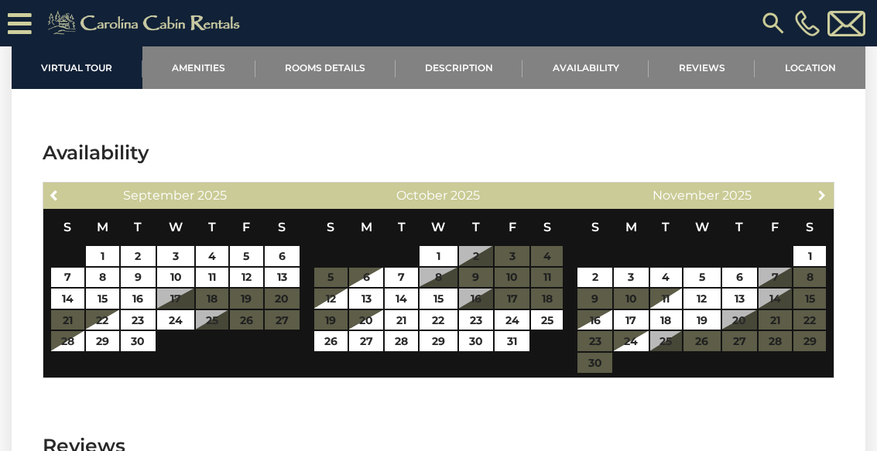
click at [830, 200] on link "Next" at bounding box center [821, 194] width 19 height 19
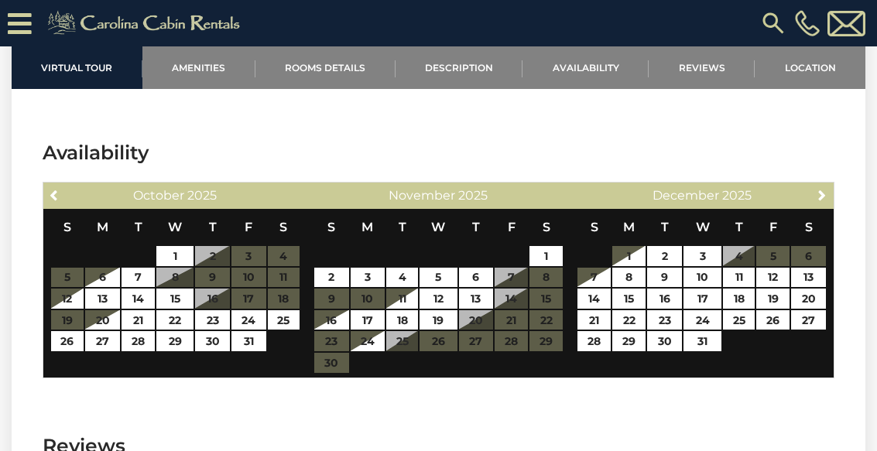
click at [826, 200] on span "Next" at bounding box center [821, 195] width 12 height 12
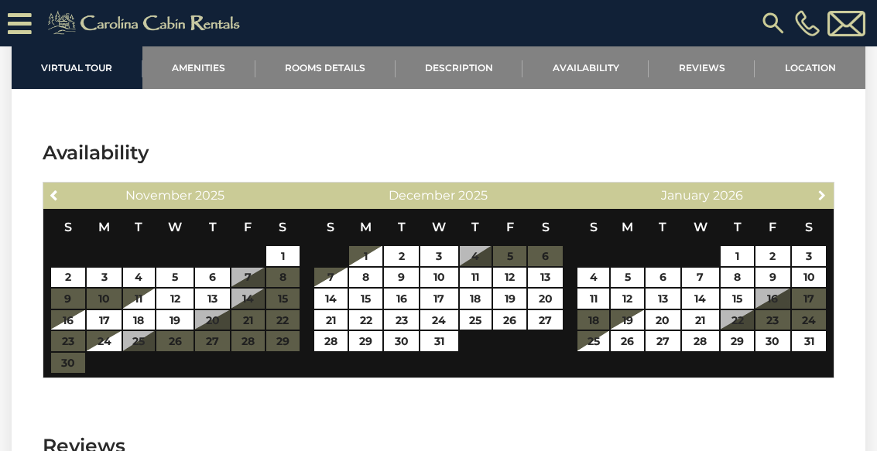
click at [819, 203] on link "Next" at bounding box center [821, 194] width 19 height 19
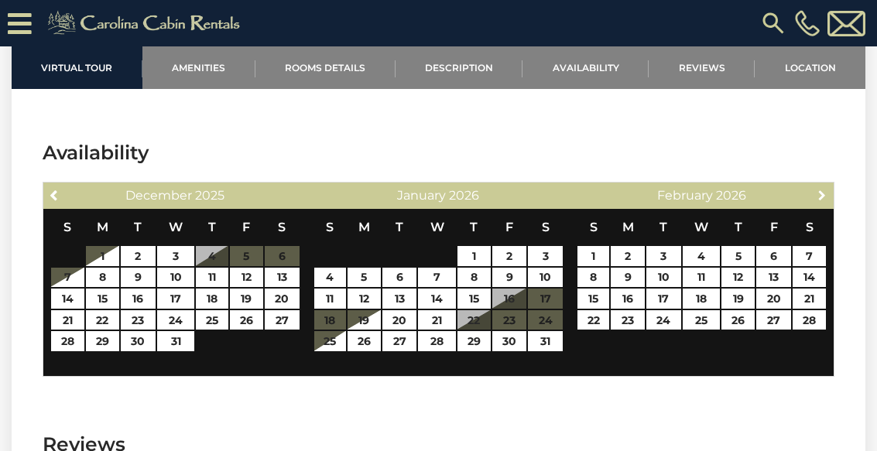
click at [812, 203] on link "Next" at bounding box center [821, 194] width 19 height 19
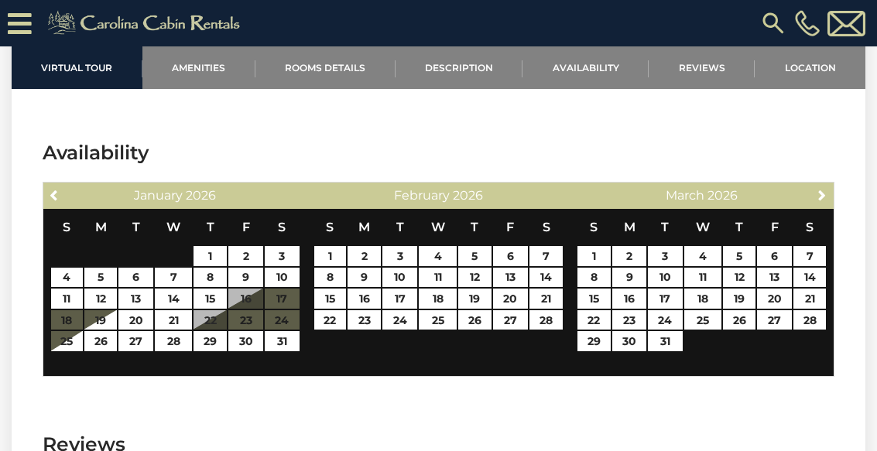
click at [812, 202] on link "Next" at bounding box center [821, 194] width 19 height 19
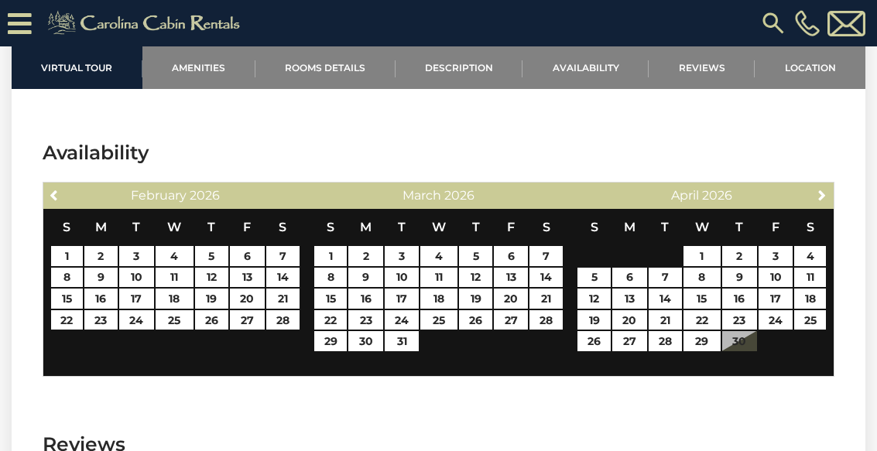
click at [818, 209] on th "S" at bounding box center [809, 227] width 33 height 36
click at [819, 202] on link "Next" at bounding box center [821, 194] width 19 height 19
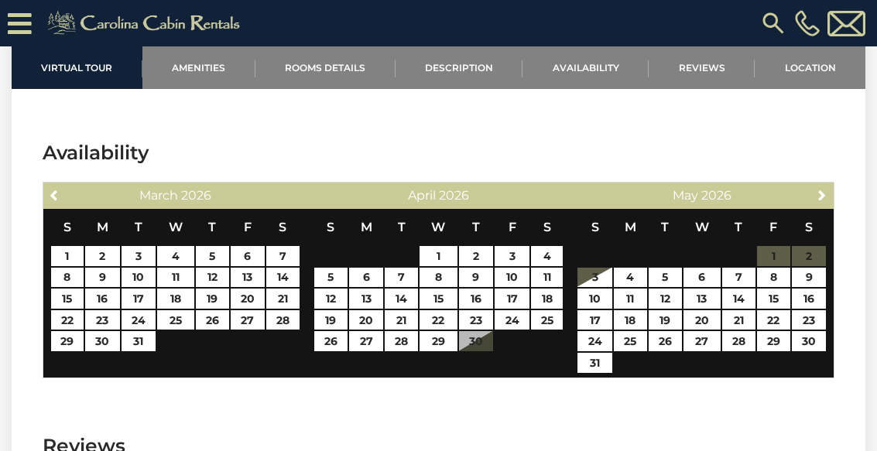
click at [819, 203] on link "Next" at bounding box center [821, 194] width 19 height 19
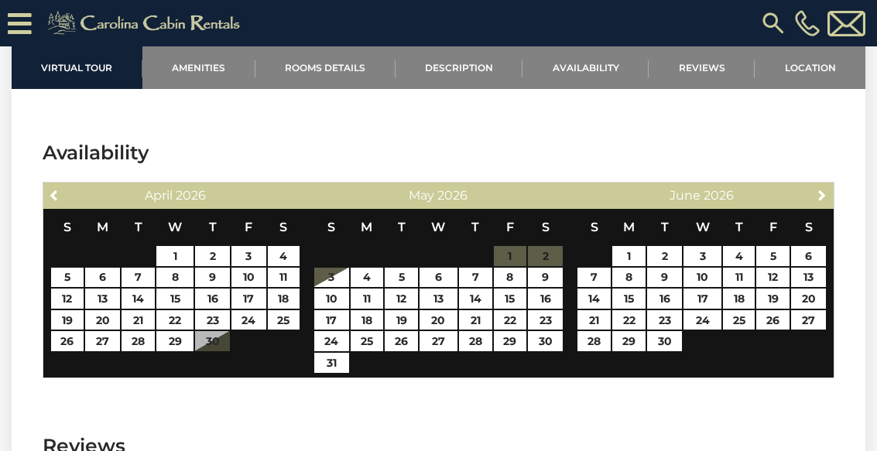
click at [821, 203] on link "Next" at bounding box center [821, 194] width 19 height 19
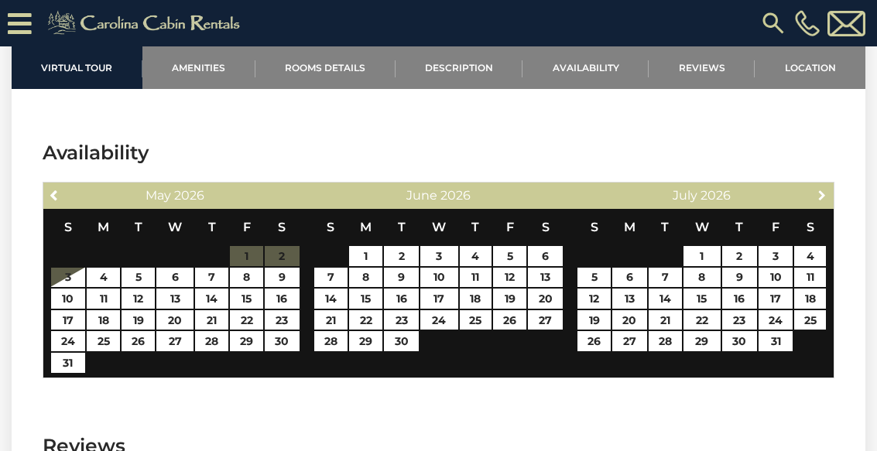
click at [820, 203] on link "Next" at bounding box center [821, 194] width 19 height 19
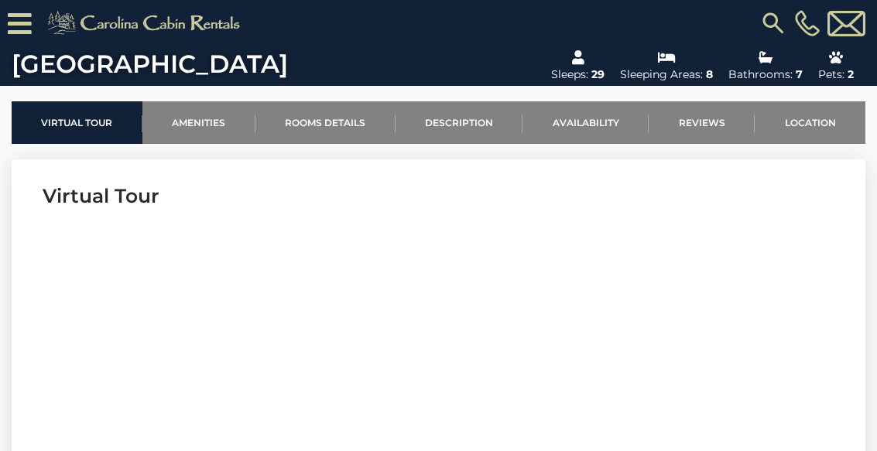
scroll to position [453, 0]
